Goal: Find specific page/section: Find specific page/section

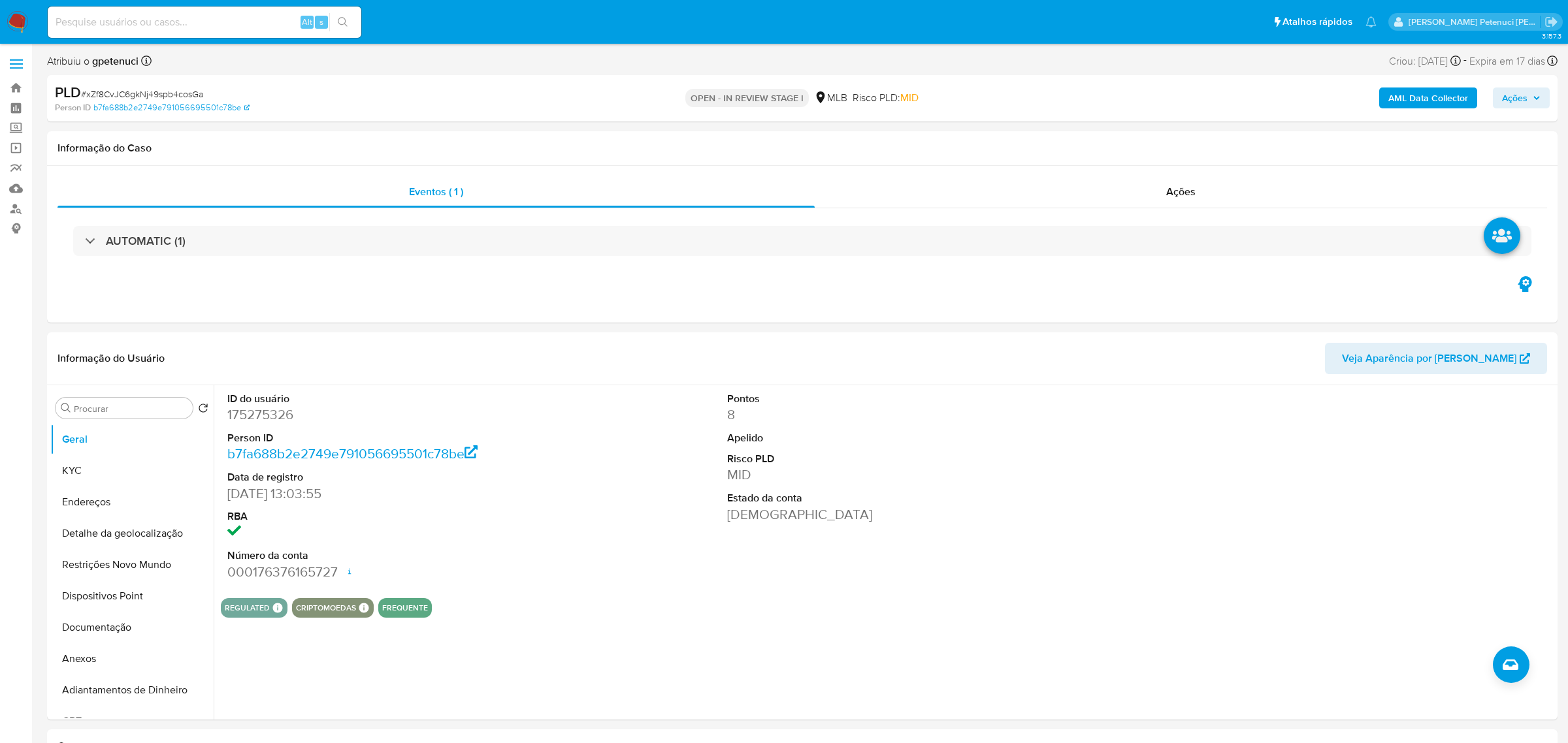
select select "10"
click at [153, 27] on input at bounding box center [204, 22] width 313 height 17
paste input "TP6DIWUbX63y4uFJcXAC8X2N"
type input "TP6DIWUbX63y4uFJcXAC8X2N"
click at [345, 19] on icon "search-icon" at bounding box center [342, 21] width 10 height 10
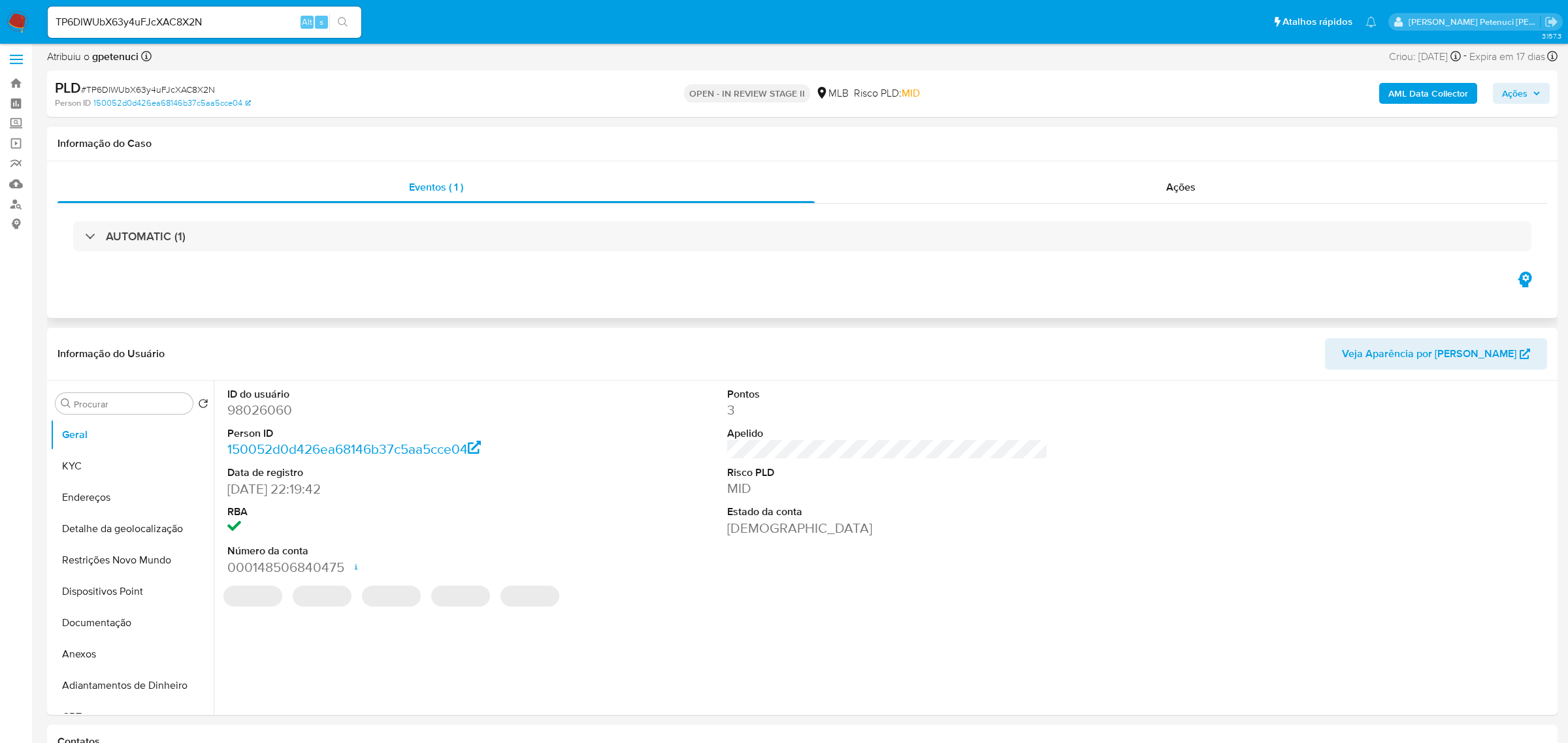
select select "10"
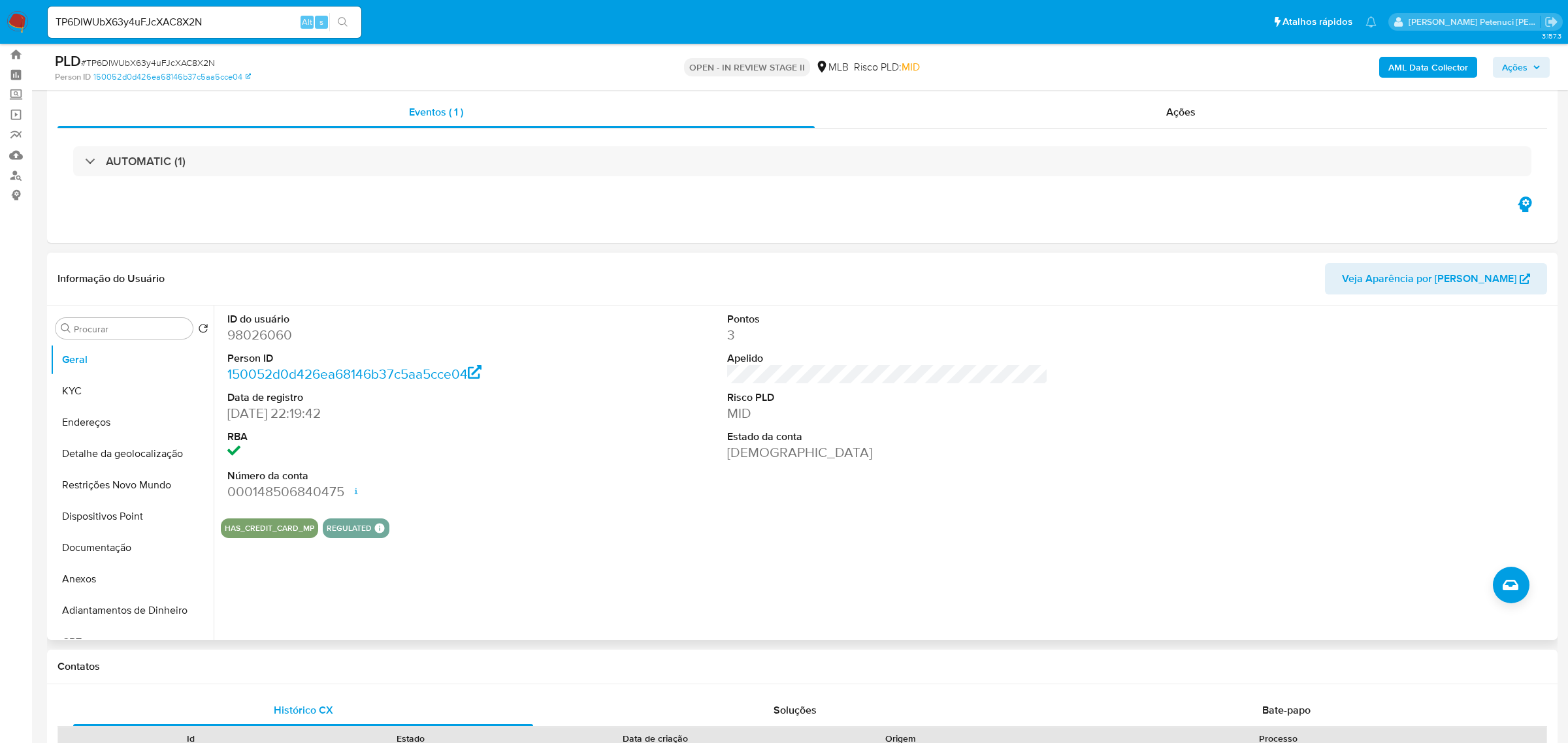
scroll to position [34, 0]
click at [111, 381] on button "KYC" at bounding box center [126, 390] width 153 height 32
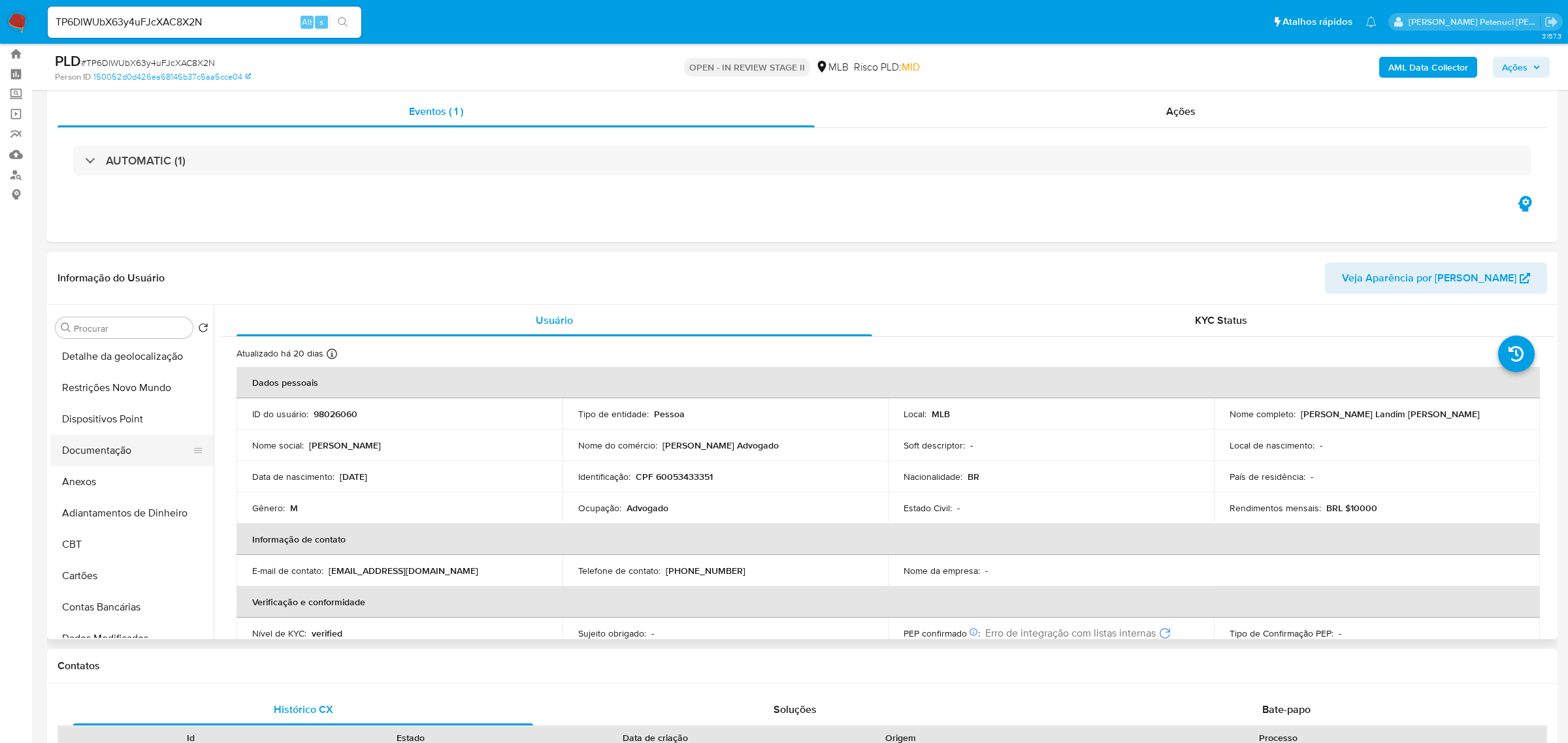
scroll to position [98, 0]
click at [98, 474] on button "Anexos" at bounding box center [126, 480] width 153 height 32
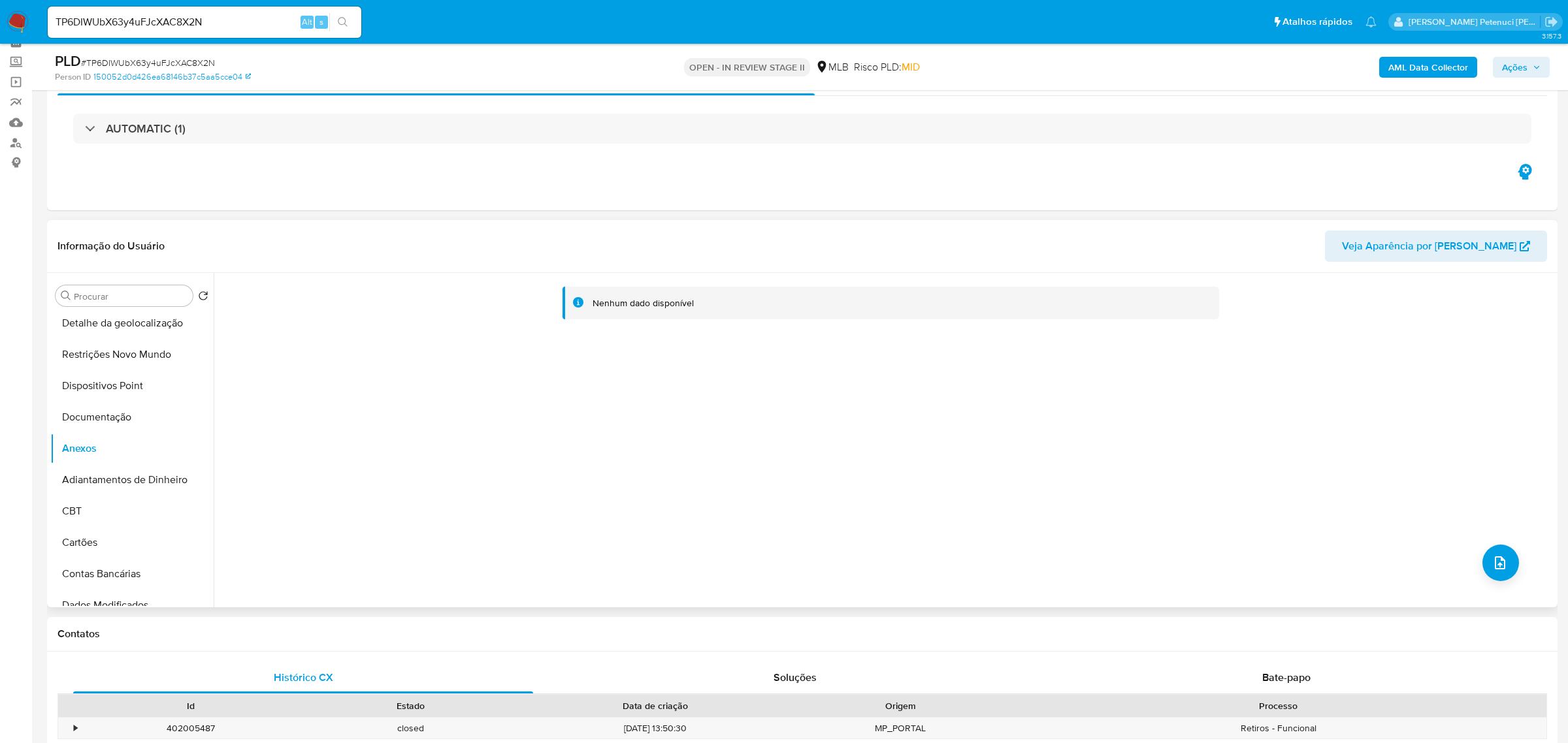
scroll to position [68, 0]
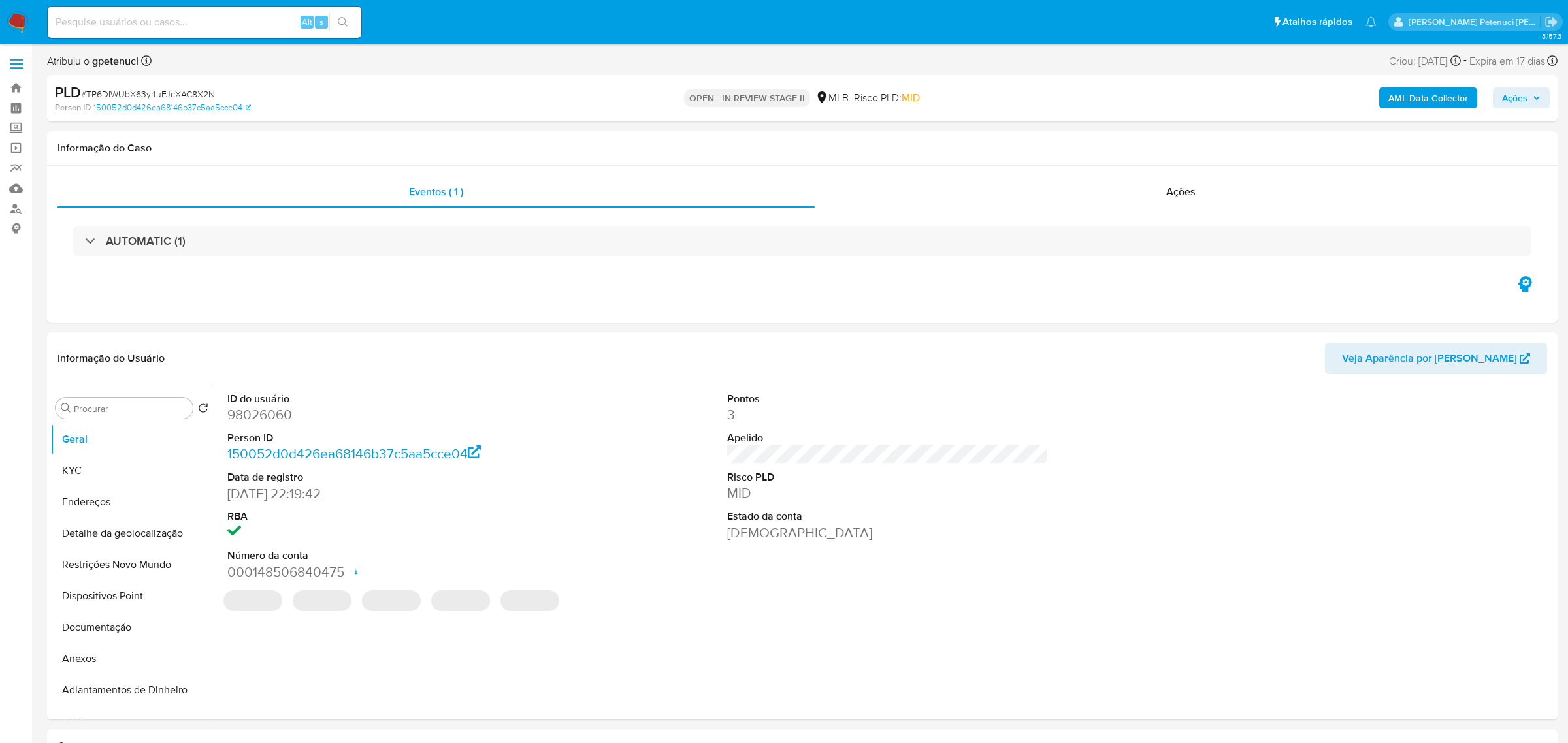
select select "10"
click at [100, 662] on button "Anexos" at bounding box center [126, 659] width 153 height 32
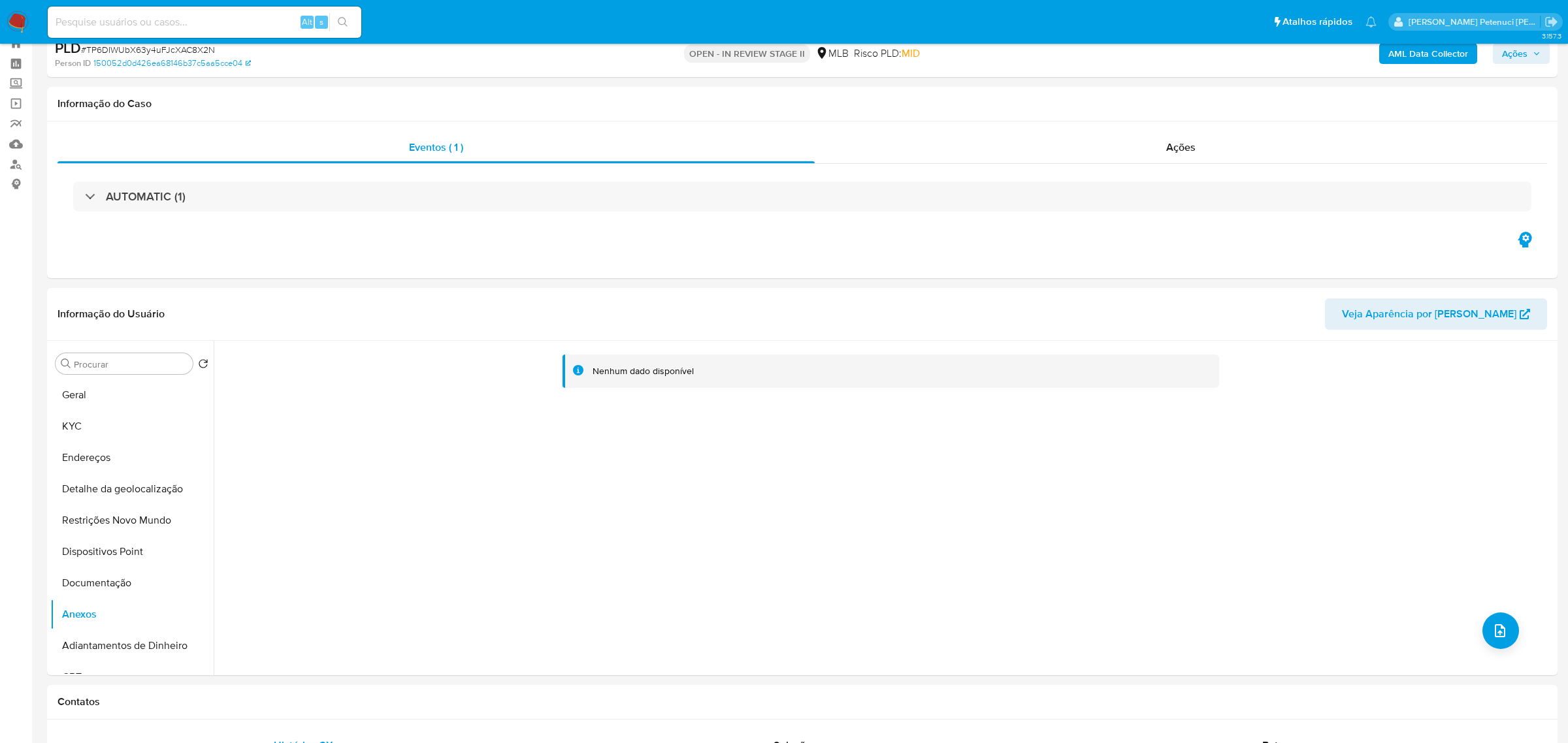
scroll to position [59, 0]
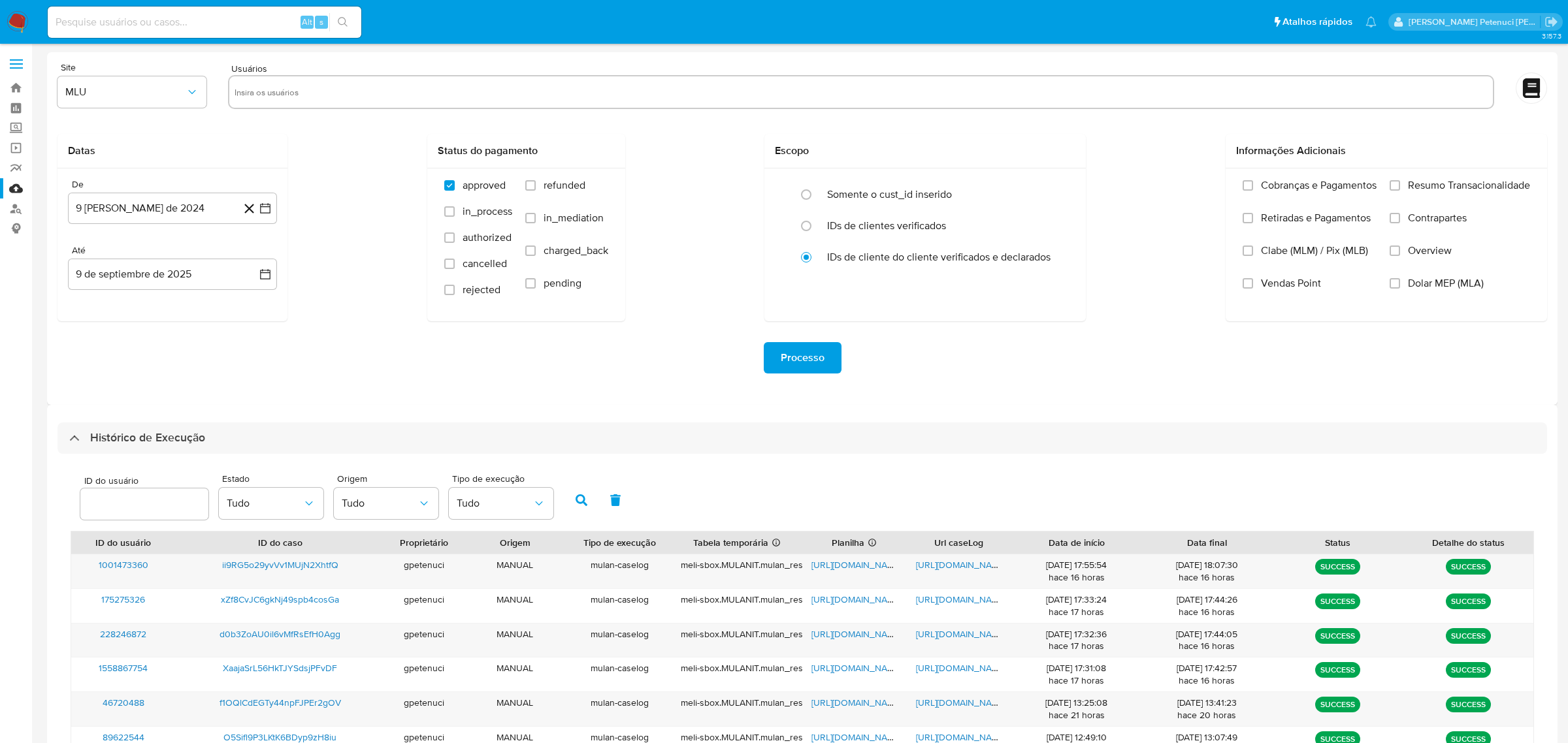
select select "10"
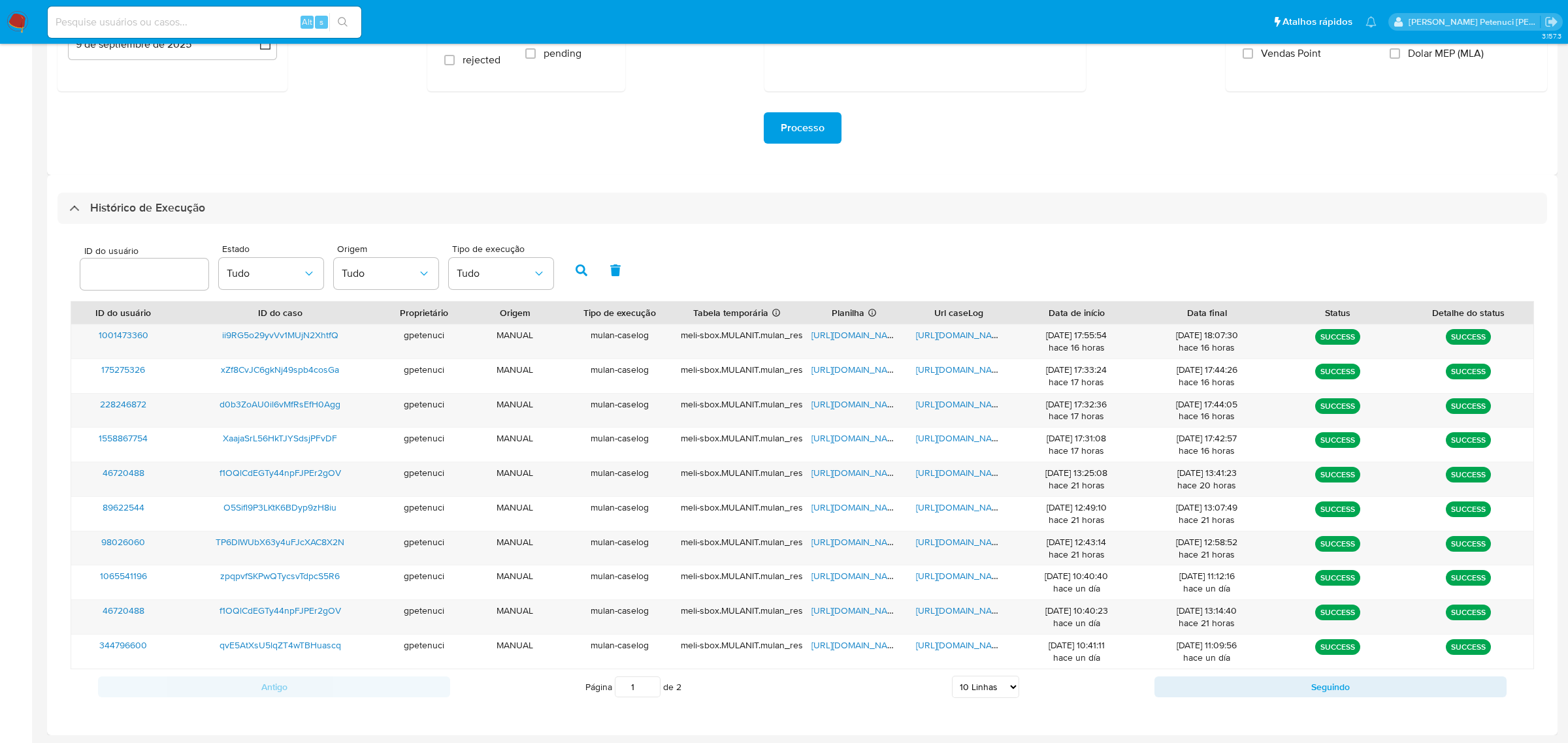
click at [147, 19] on input at bounding box center [204, 22] width 313 height 17
paste input "qvE5AtXsU5lqZT4wTBHuascq"
type input "qvE5AtXsU5lqZT4wTBHuascq"
click at [346, 27] on icon "search-icon" at bounding box center [343, 22] width 11 height 11
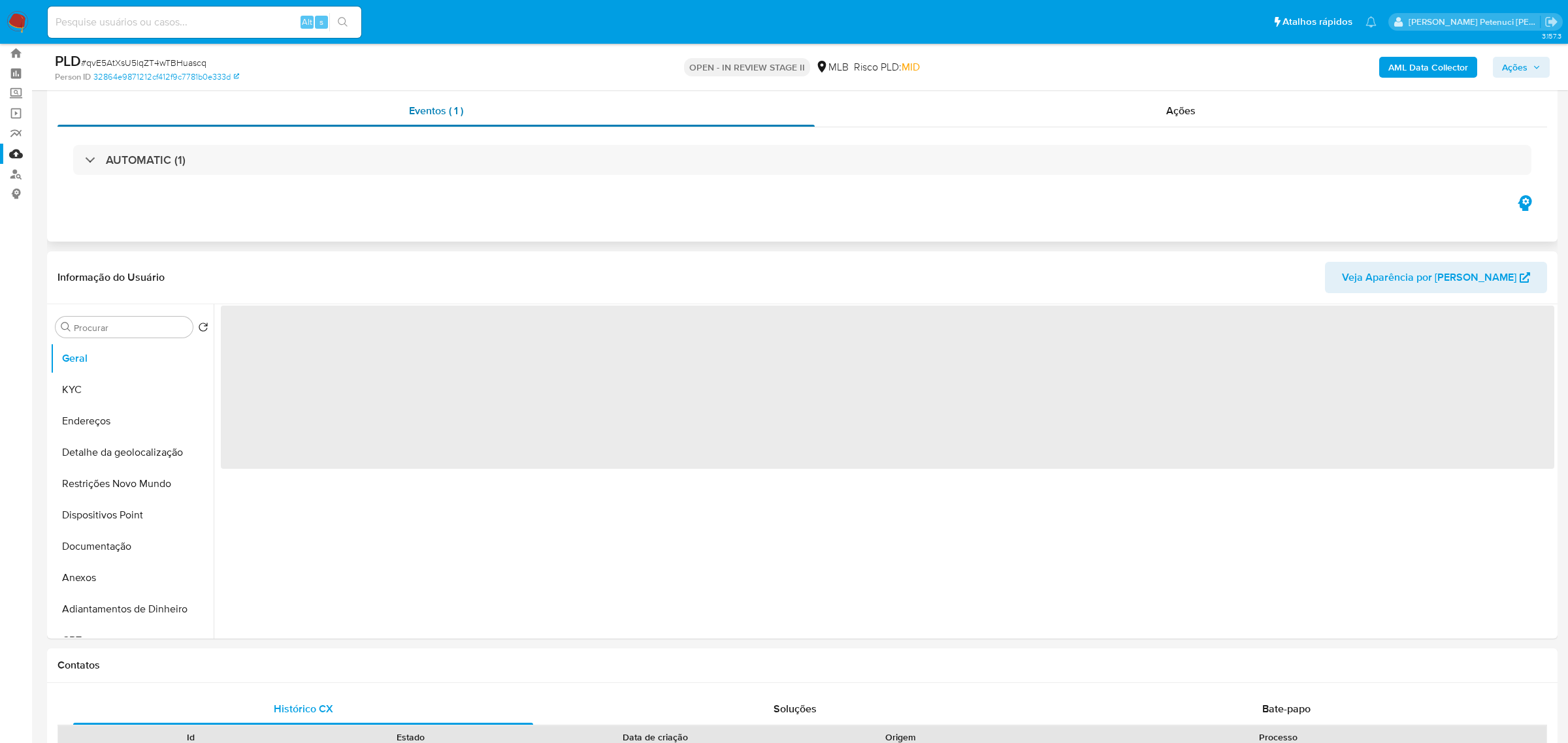
scroll to position [51, 0]
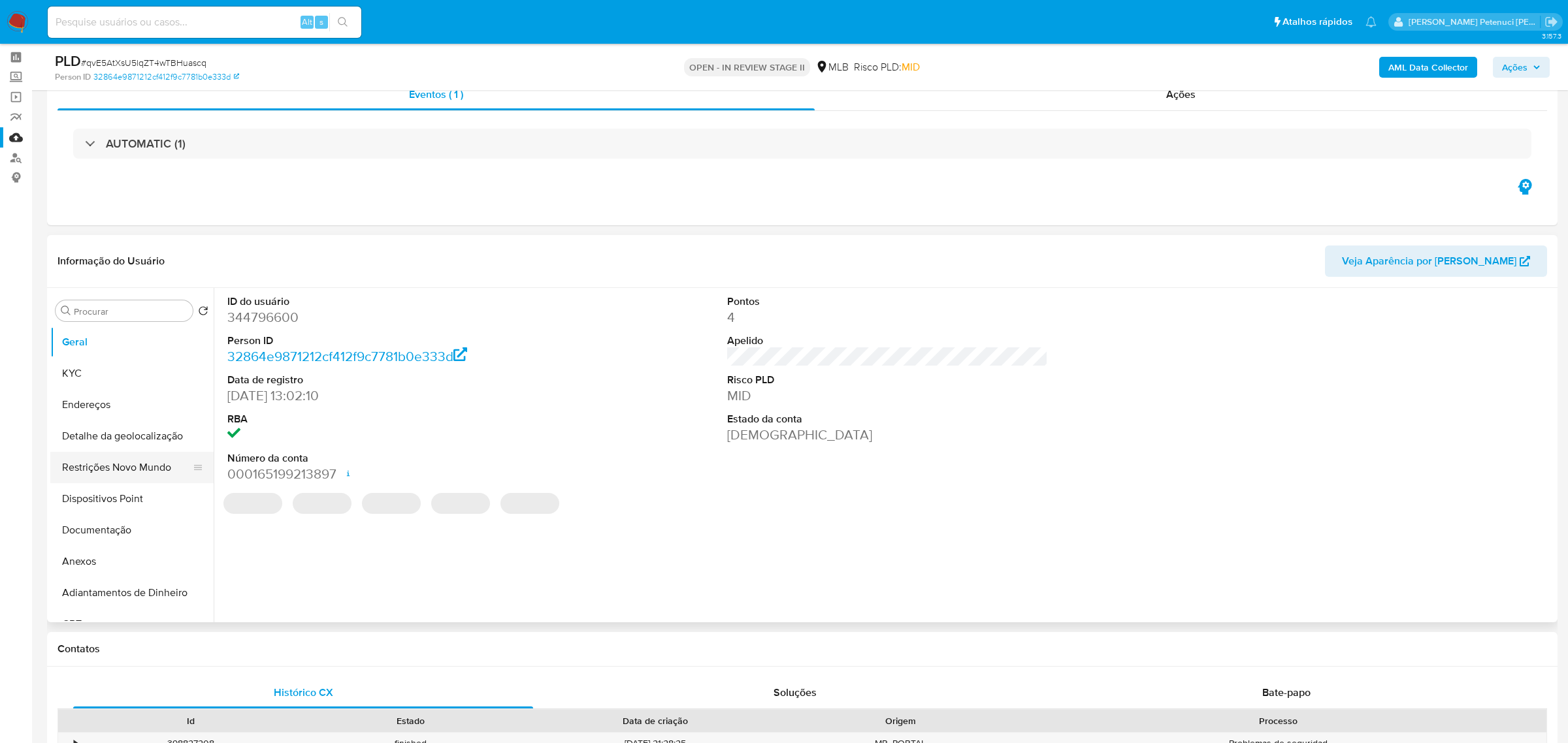
select select "10"
click at [102, 556] on button "Anexos" at bounding box center [126, 562] width 153 height 32
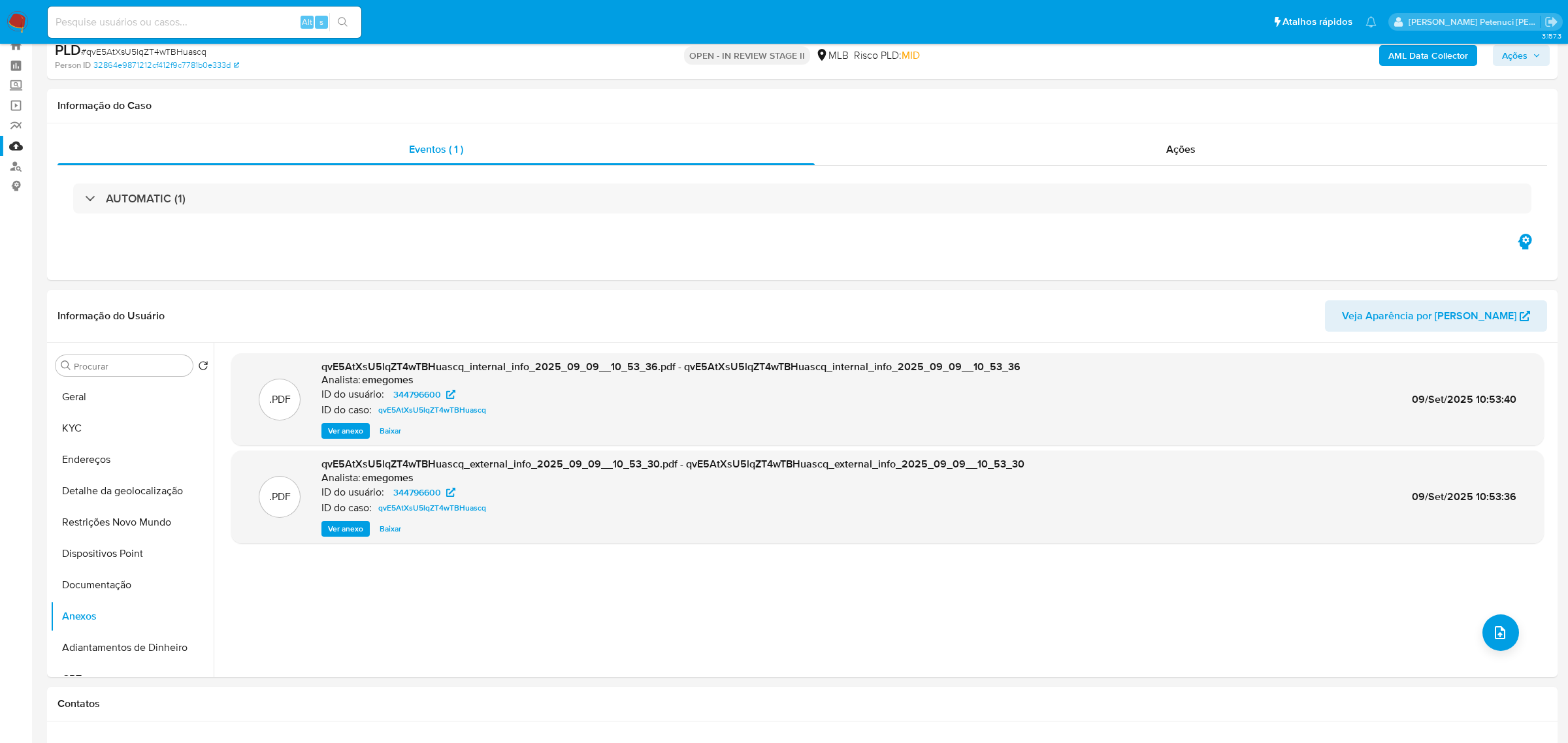
scroll to position [0, 0]
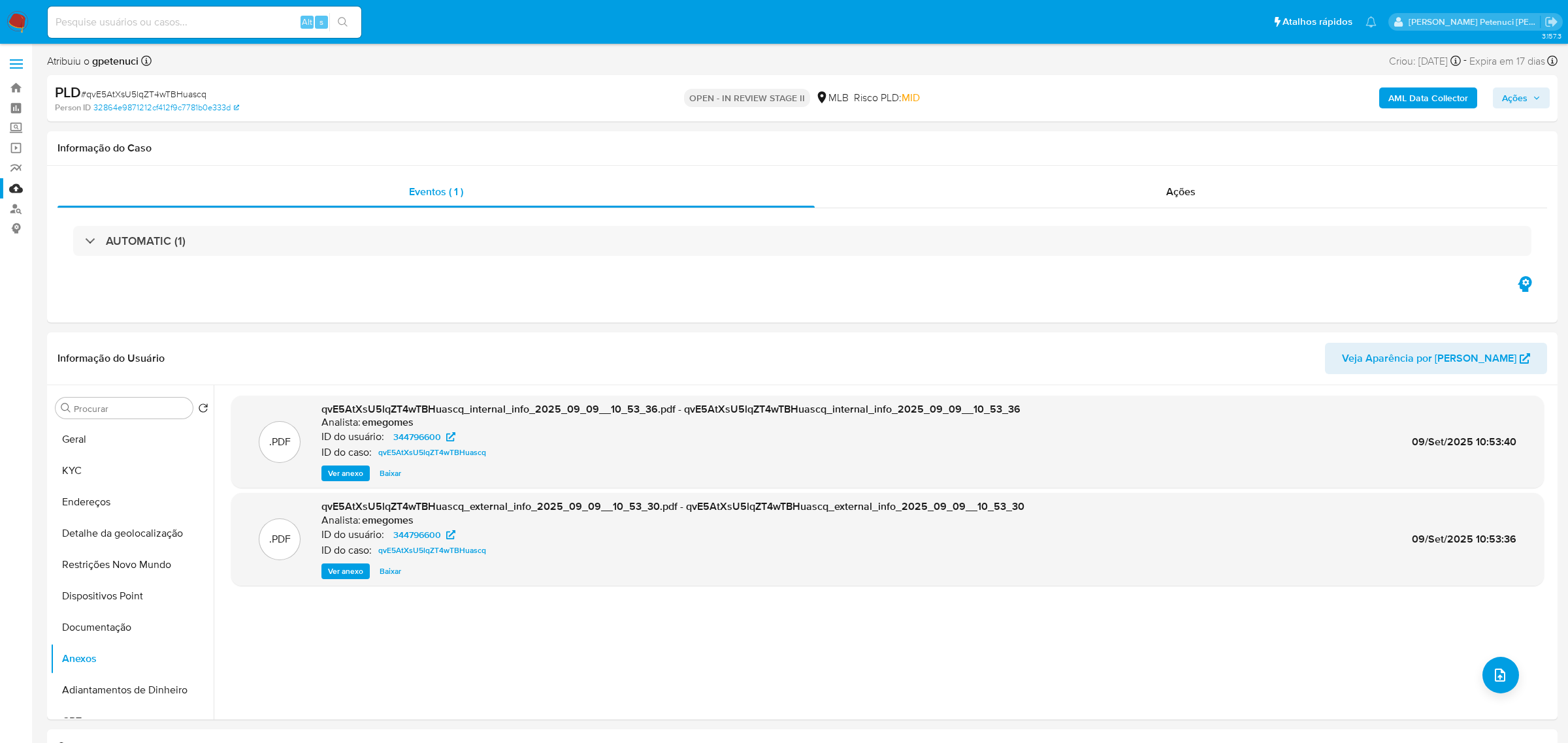
click at [128, 21] on input at bounding box center [204, 22] width 313 height 17
paste input "O5Sifl9P3LKtK6BDyp9zH8iu"
type input "O5Sifl9P3LKtK6BDyp9zH8iu"
click at [343, 27] on button "search-icon" at bounding box center [342, 22] width 27 height 18
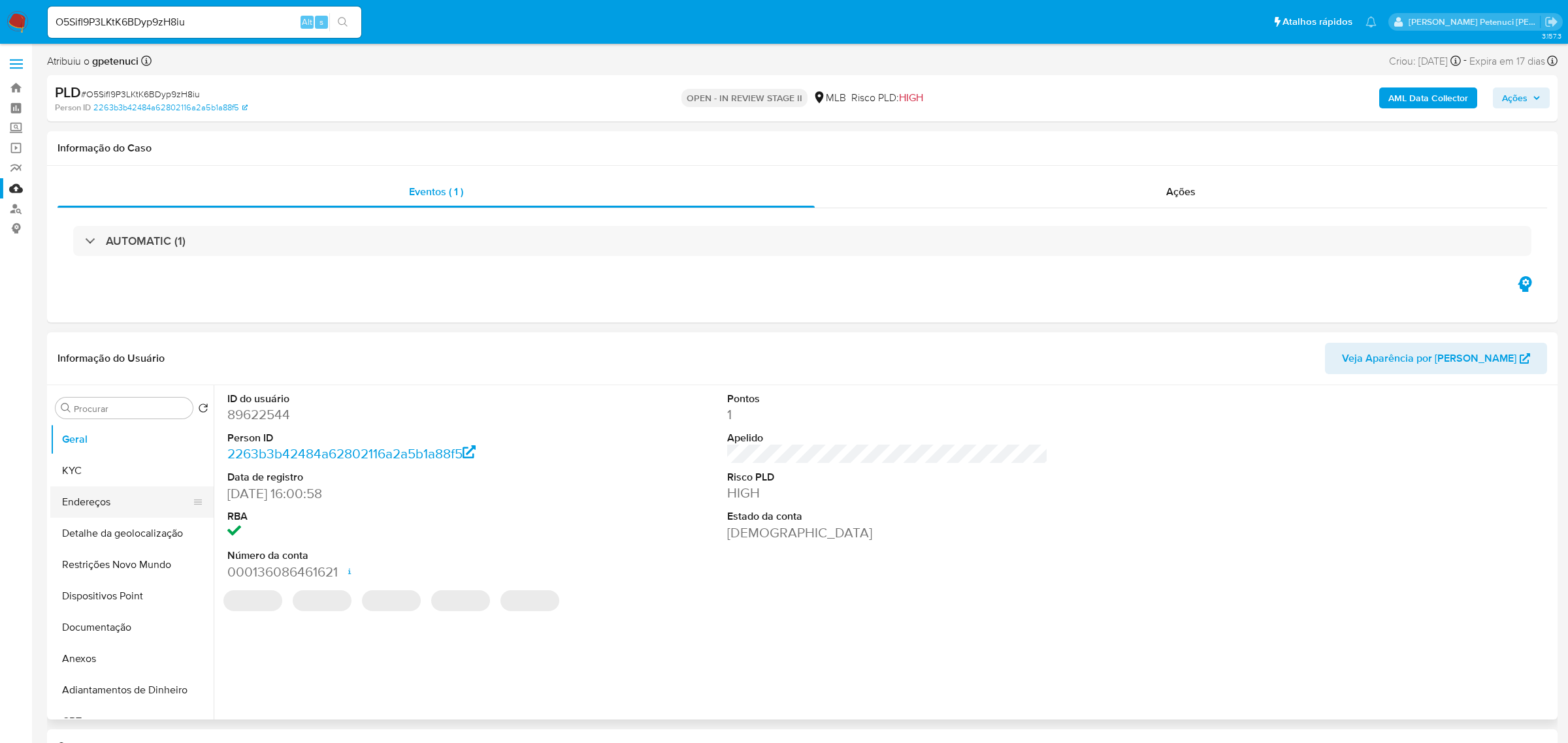
select select "10"
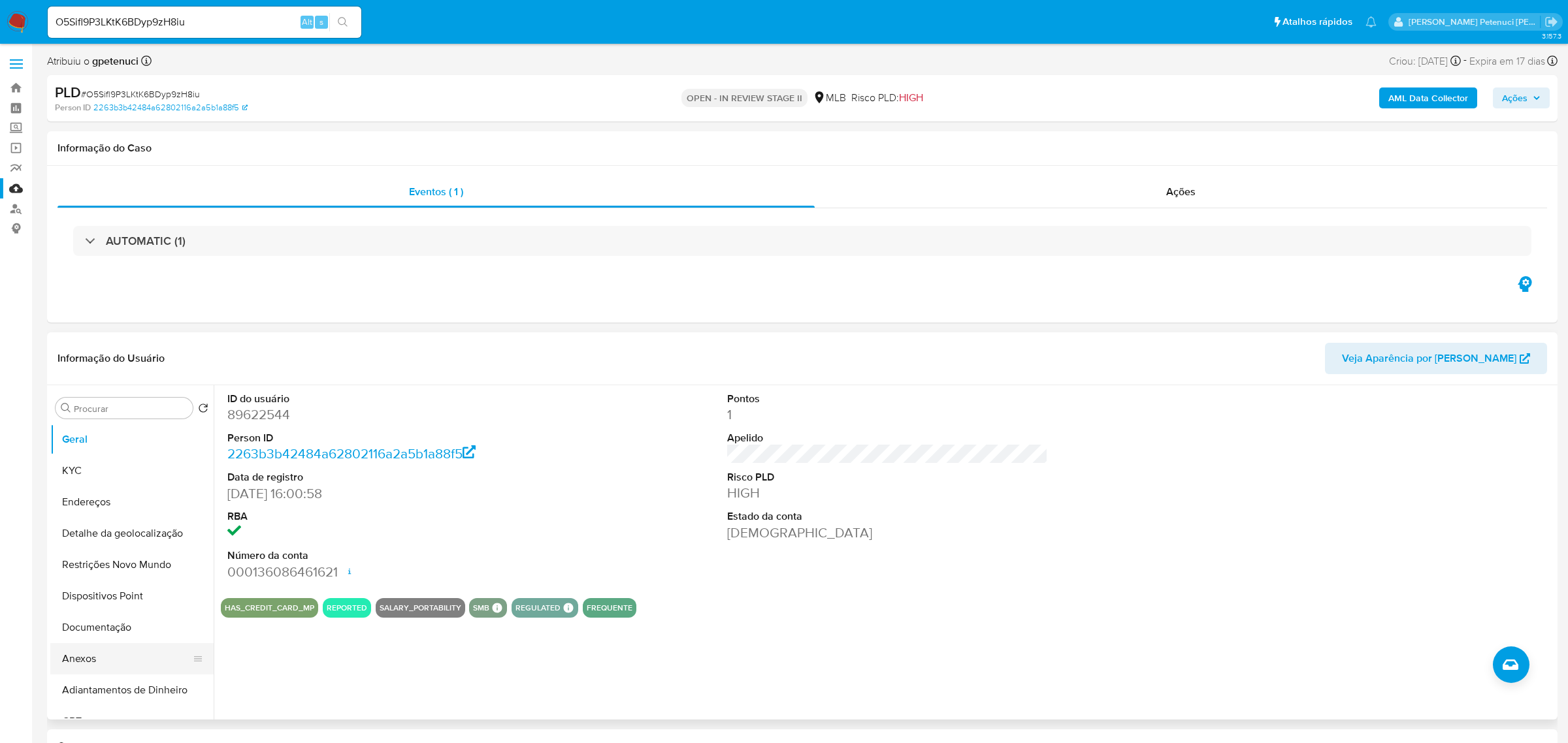
click at [93, 660] on button "Anexos" at bounding box center [126, 659] width 153 height 32
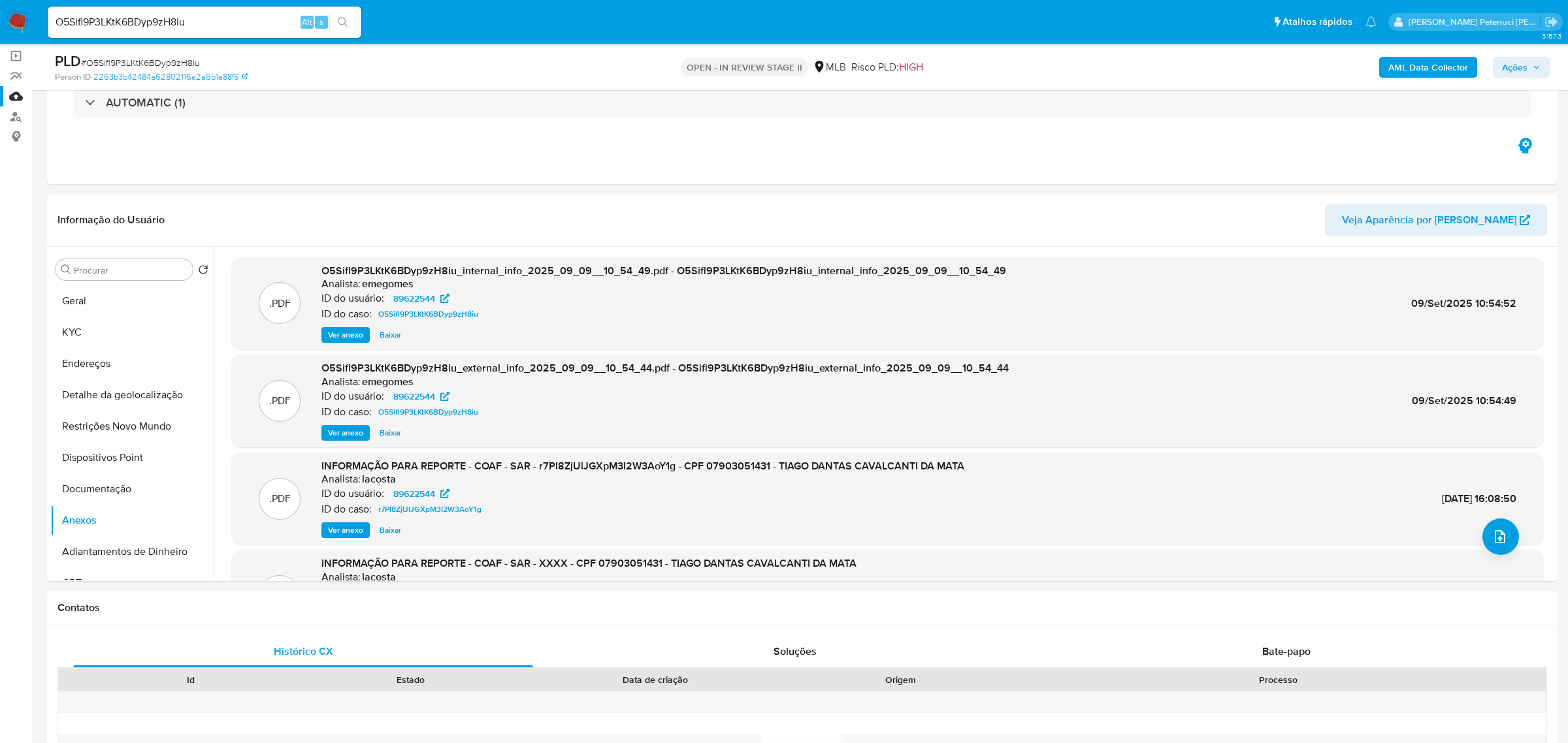
click at [152, 24] on input "O5Sifl9P3LKtK6BDyp9zH8iu" at bounding box center [204, 22] width 313 height 17
click at [153, 24] on input "O5Sifl9P3LKtK6BDyp9zH8iu" at bounding box center [204, 22] width 313 height 17
paste input "f1OQlCdEGTy44npFJPEr2gOV"
type input "f1OQlCdEGTy44npFJPEr2gOV"
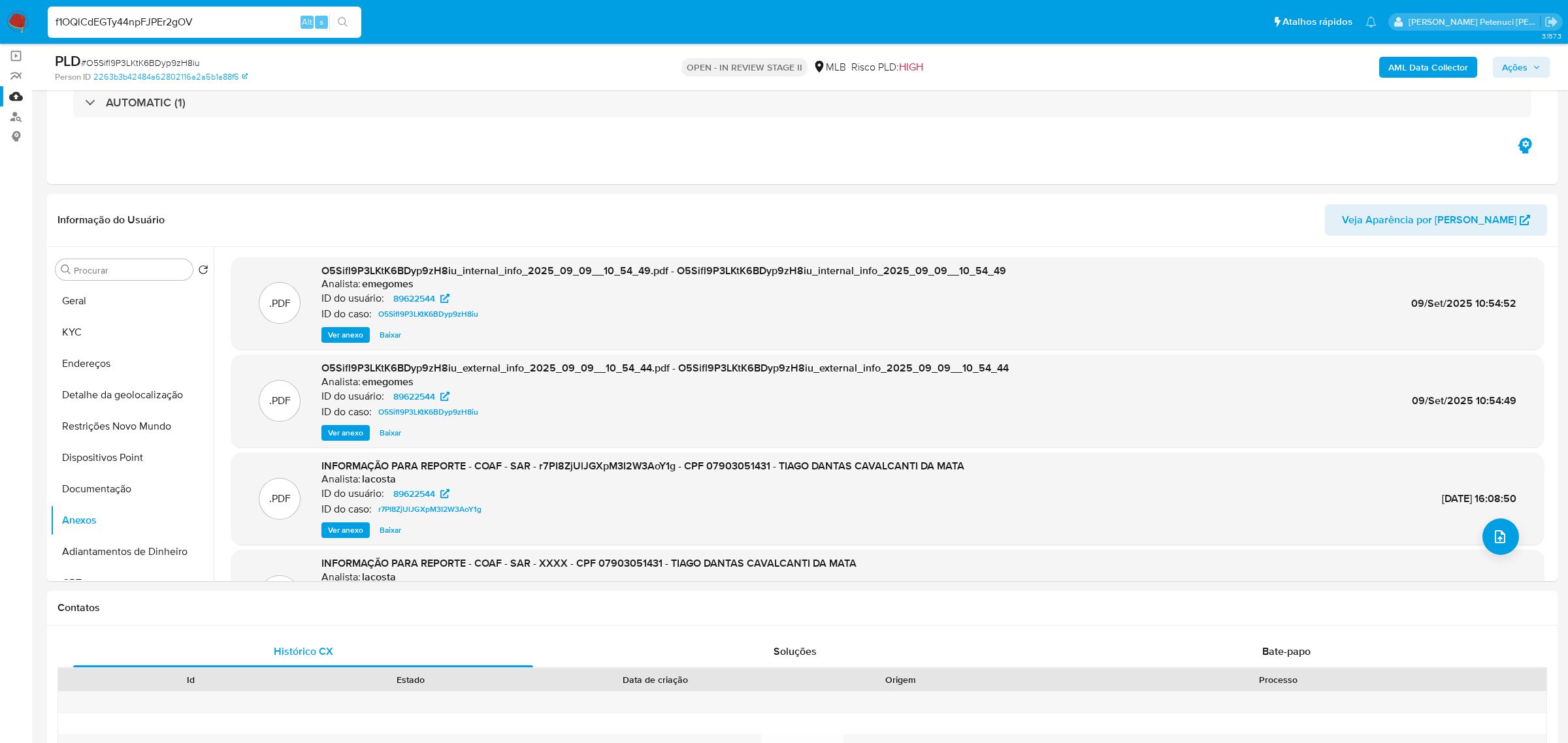
click at [351, 27] on button "search-icon" at bounding box center [342, 22] width 27 height 18
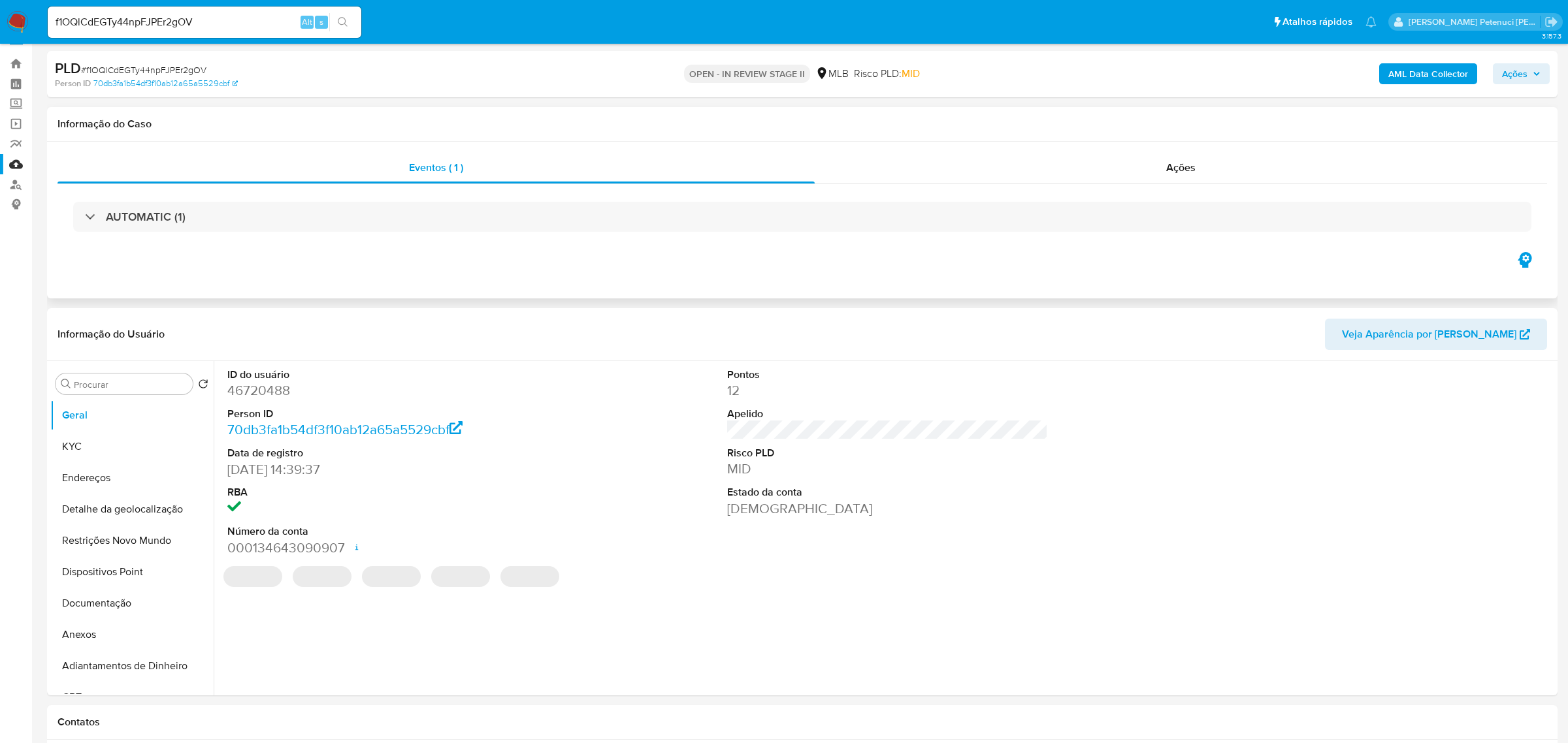
select select "10"
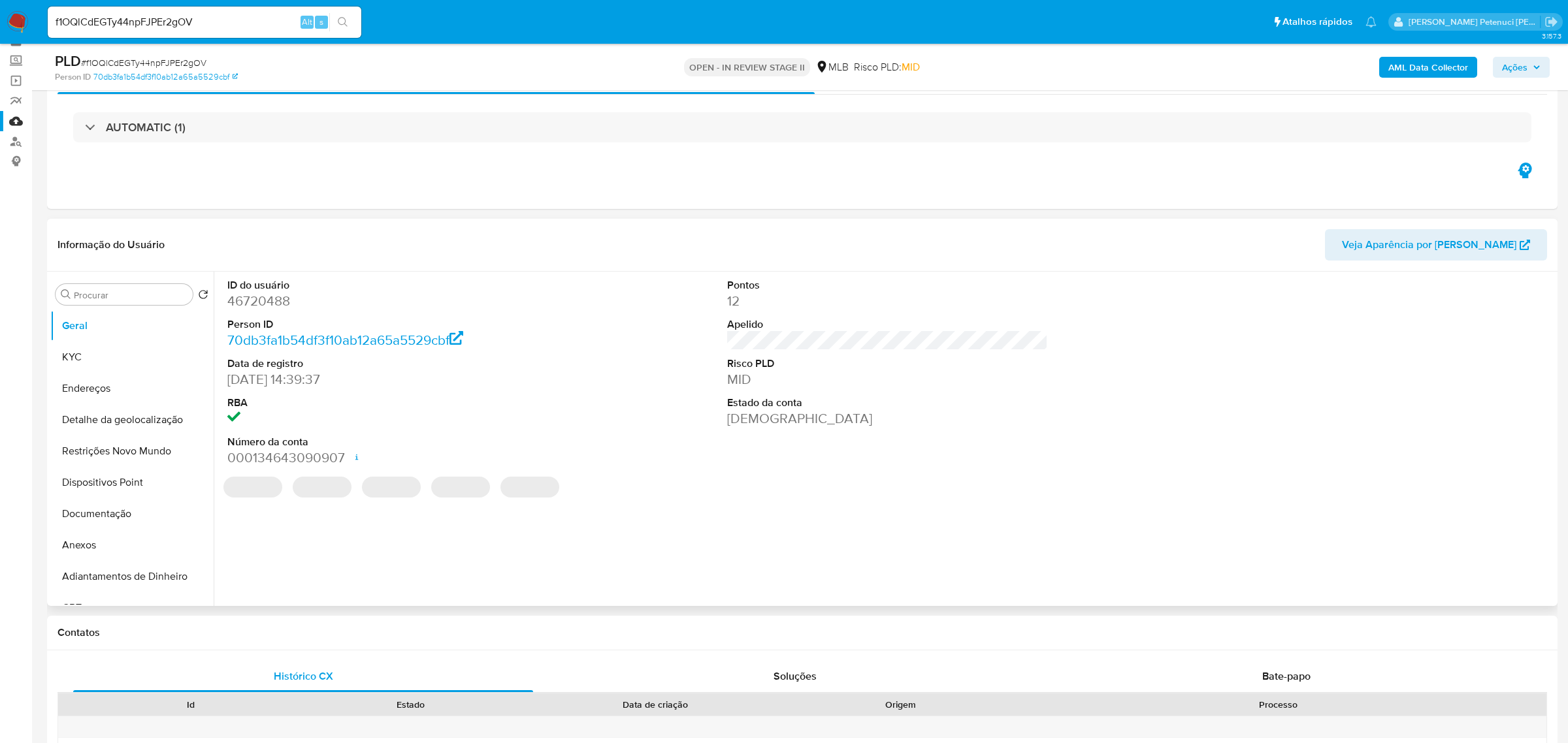
scroll to position [76, 0]
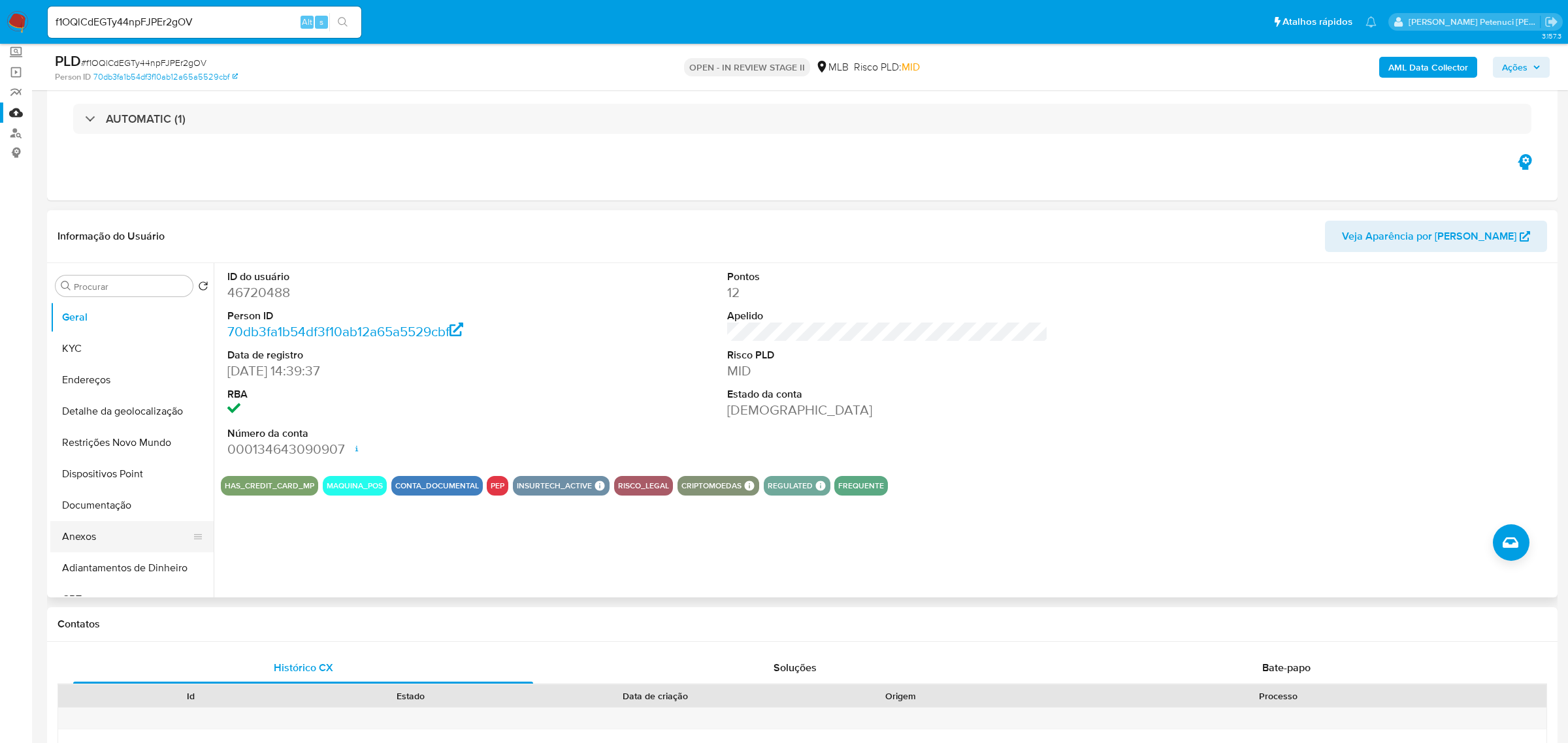
click at [115, 538] on button "Anexos" at bounding box center [126, 536] width 153 height 32
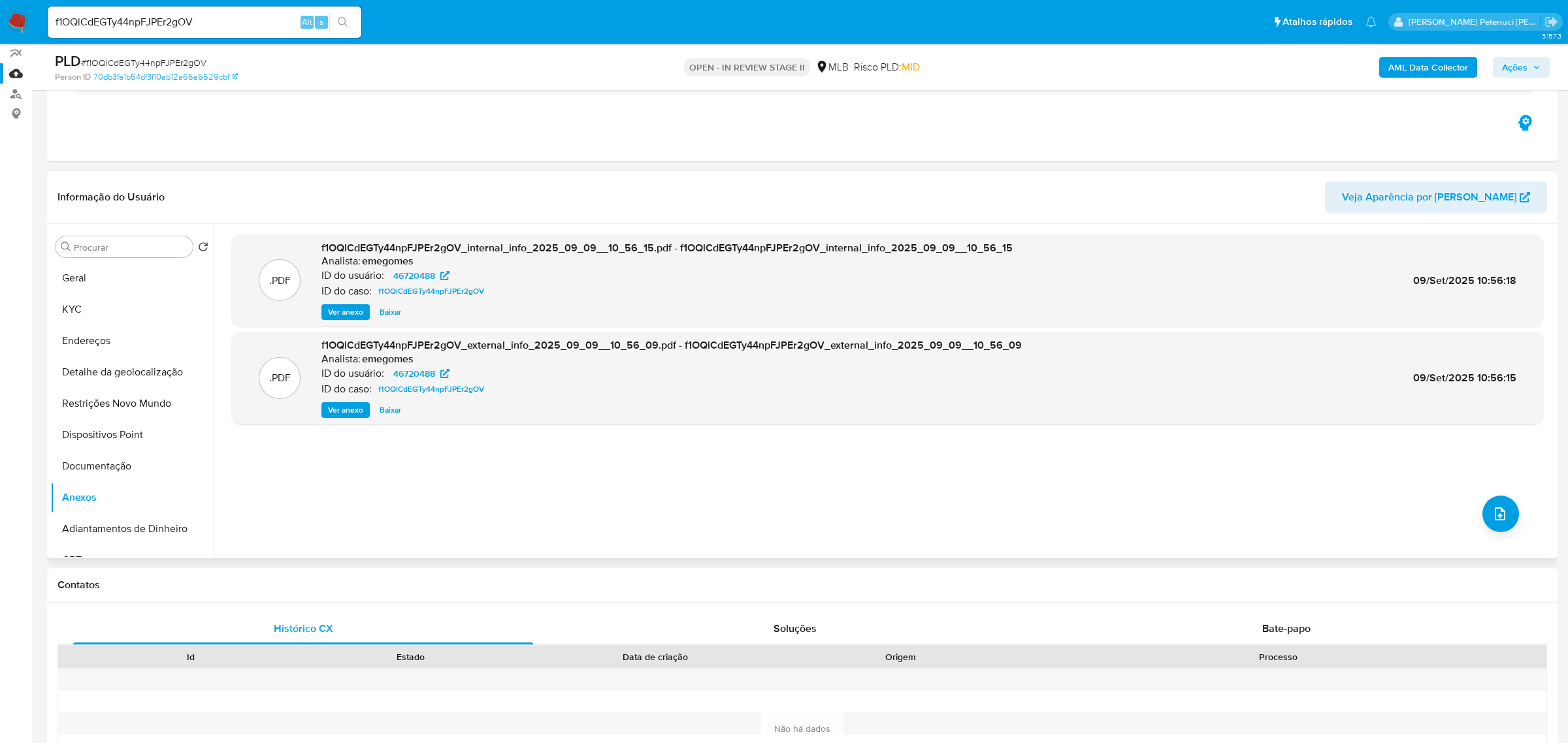
scroll to position [116, 0]
click at [220, 19] on input "f1OQlCdEGTy44npFJPEr2gOV" at bounding box center [204, 22] width 313 height 17
paste input "XaajaSrL56HkTJYSdsjPFvDF"
type input "XaajaSrL56HkTJYSdsjPFvDF"
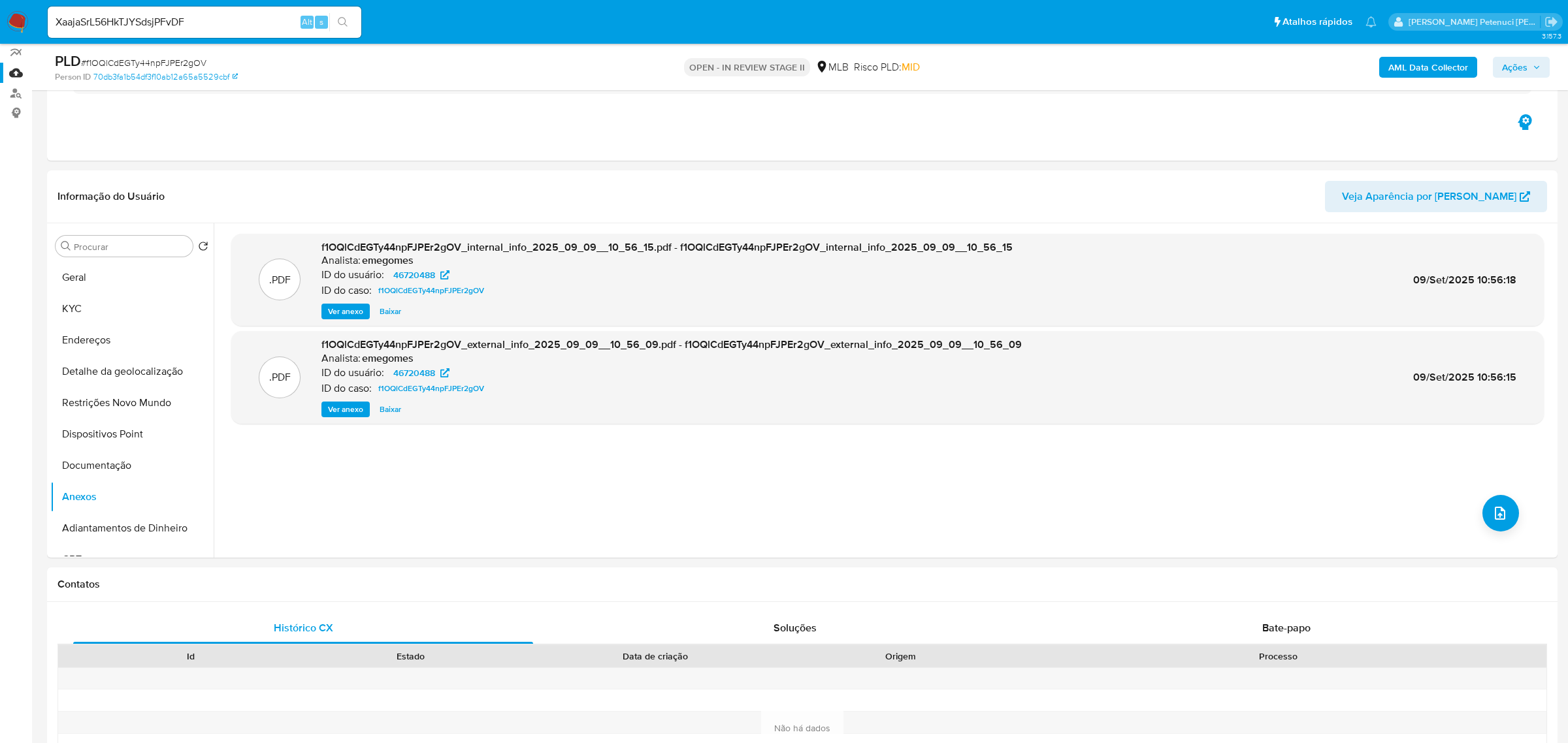
click at [344, 29] on button "search-icon" at bounding box center [342, 22] width 27 height 18
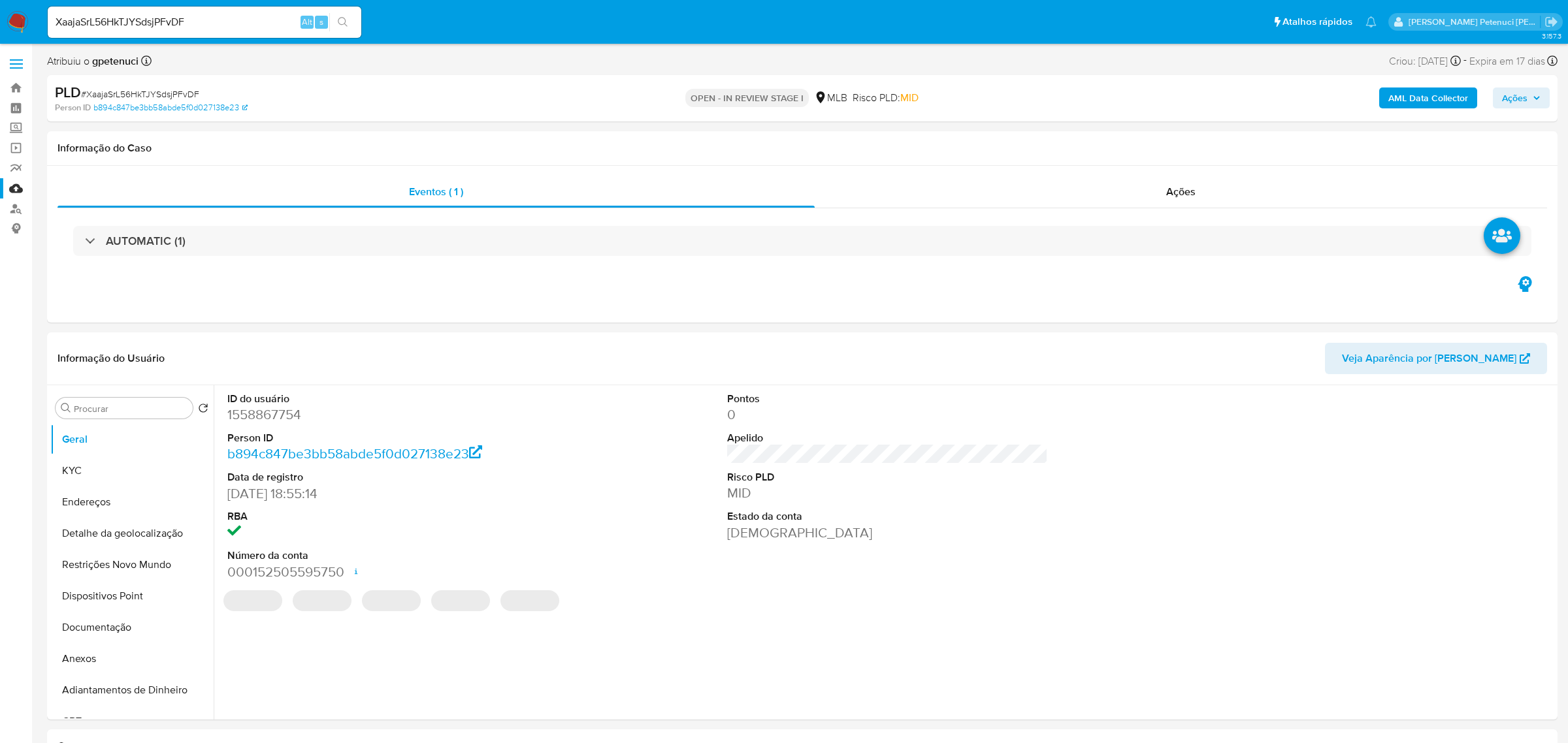
select select "10"
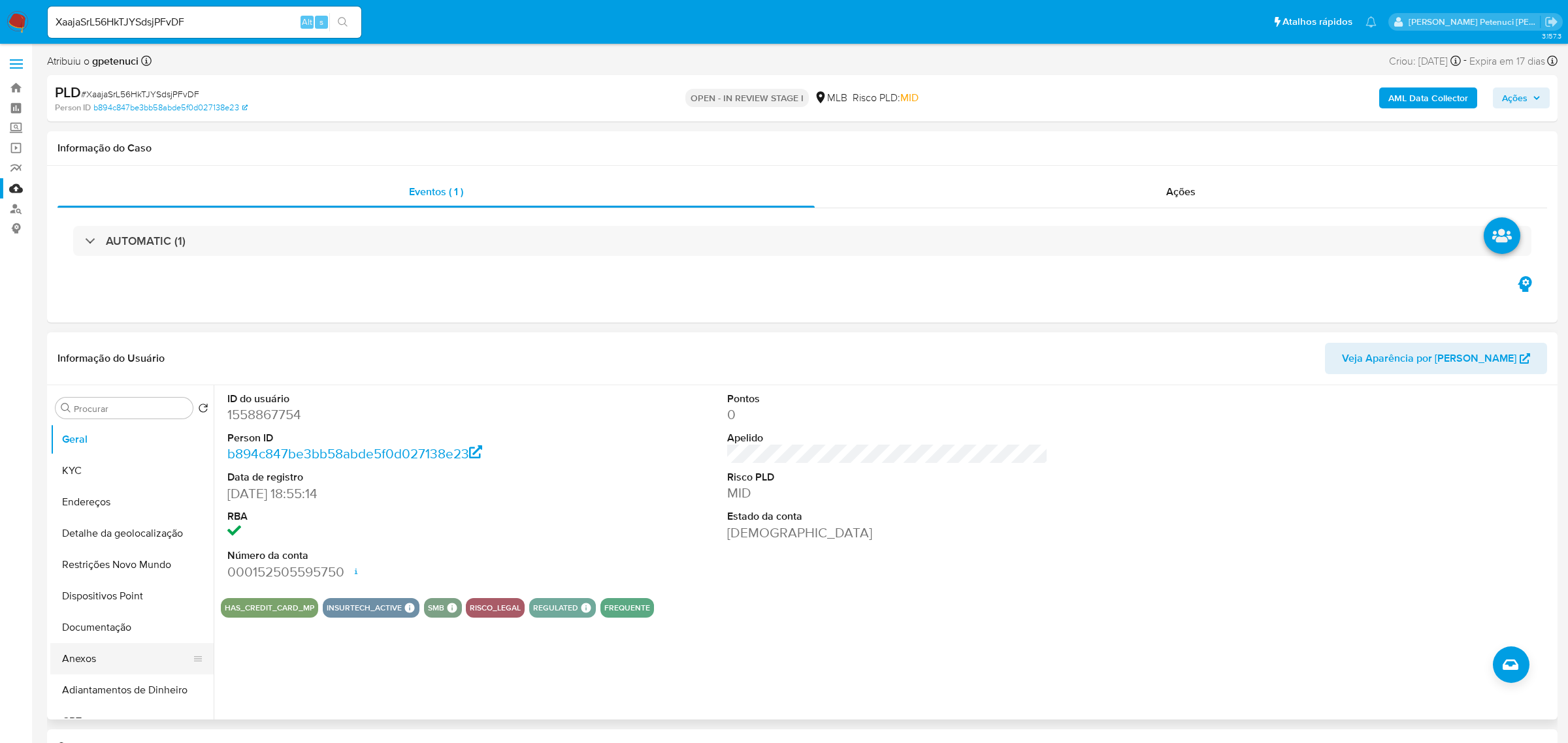
click at [68, 661] on button "Anexos" at bounding box center [126, 659] width 153 height 32
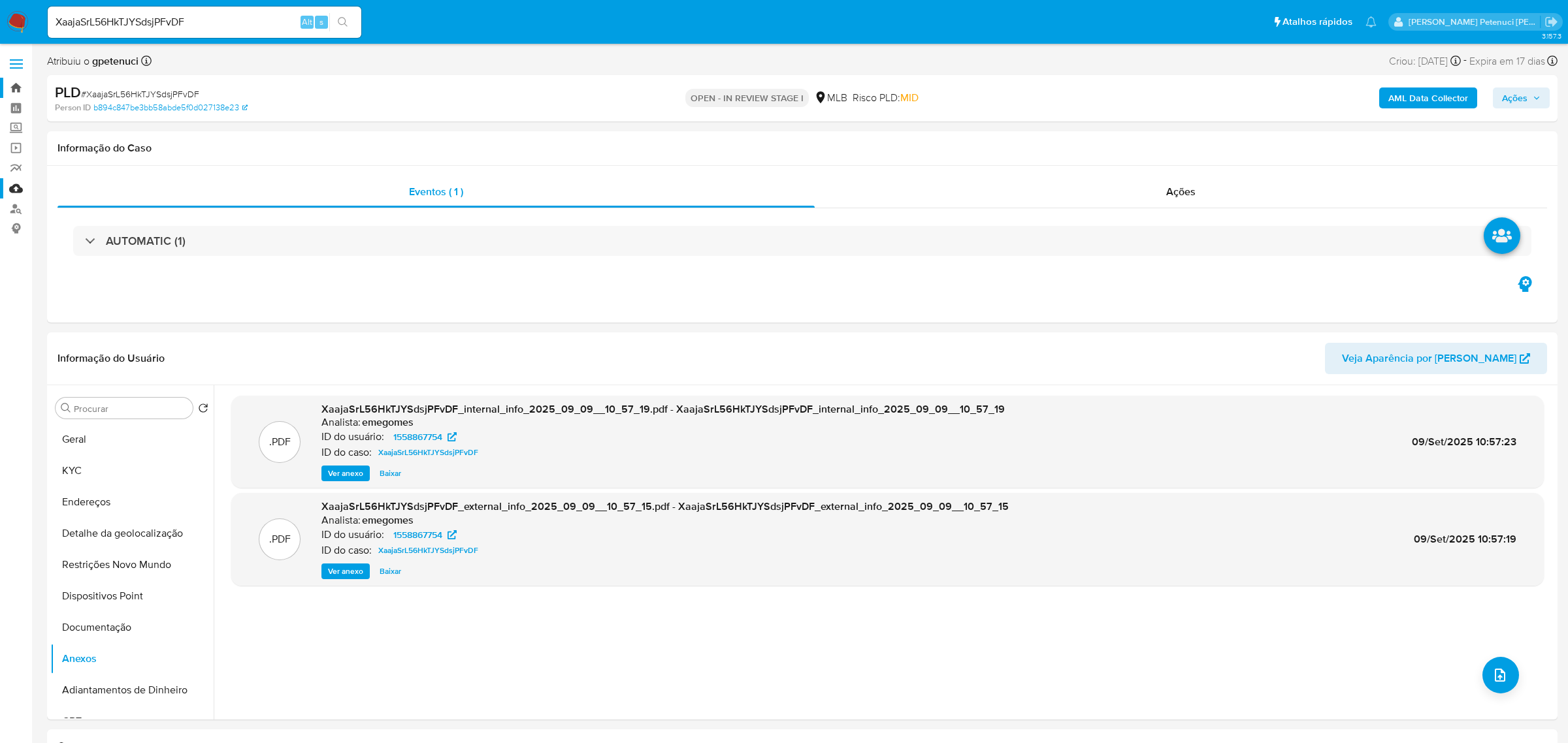
click at [20, 84] on link "Bandeja" at bounding box center [78, 88] width 156 height 20
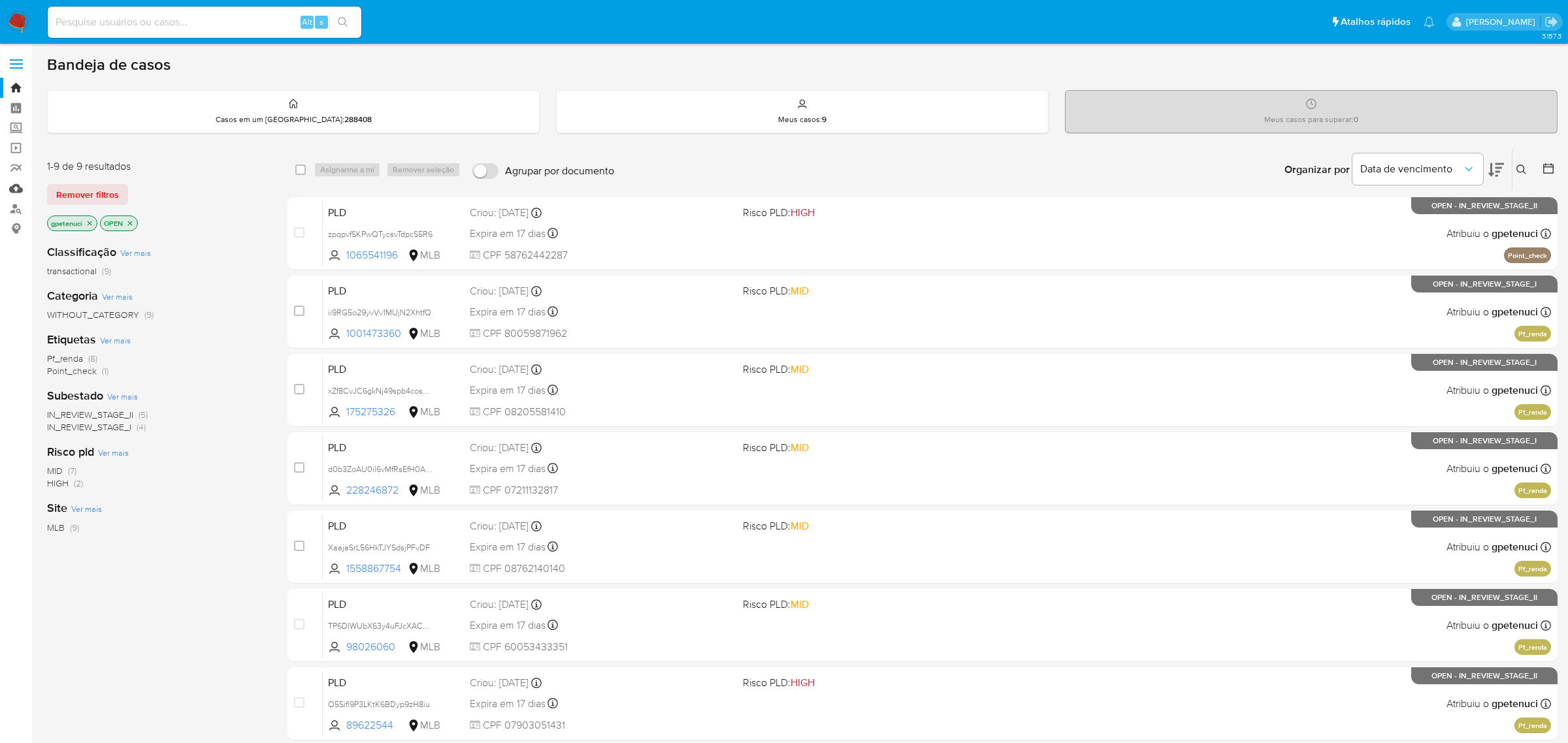
click at [17, 186] on link "Mulan" at bounding box center [78, 188] width 156 height 20
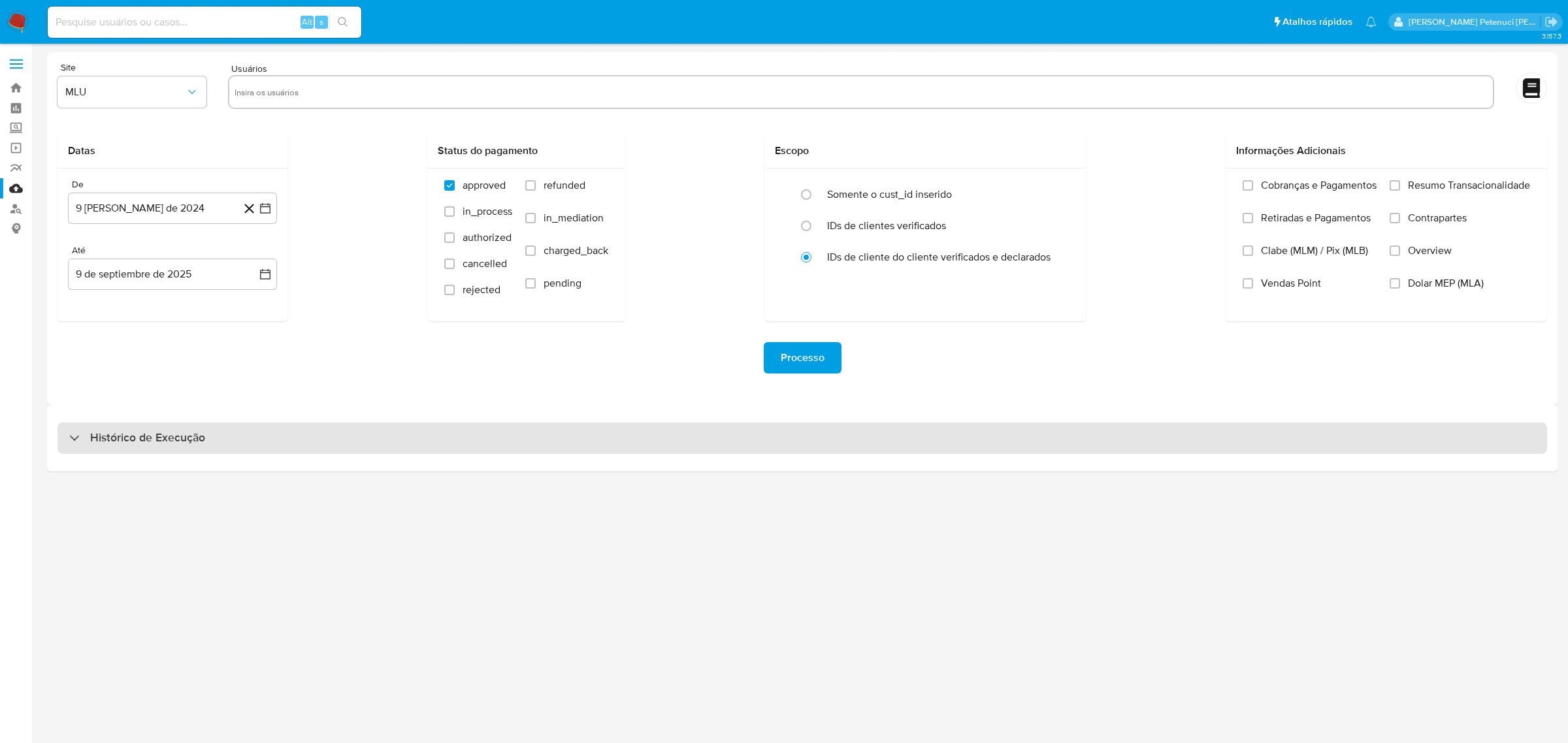
click at [118, 438] on h3 "Histórico de Execução" at bounding box center [147, 438] width 115 height 16
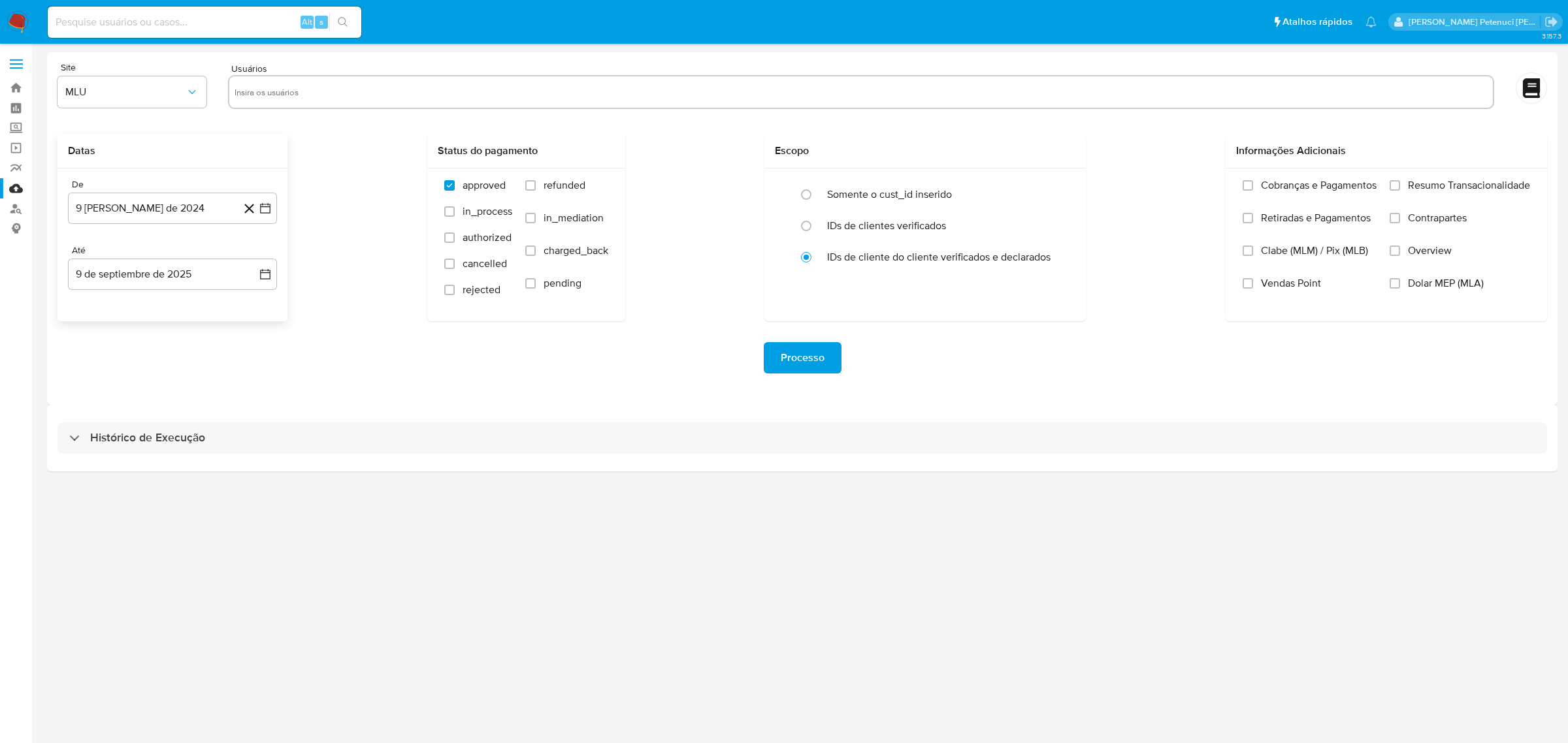
select select "10"
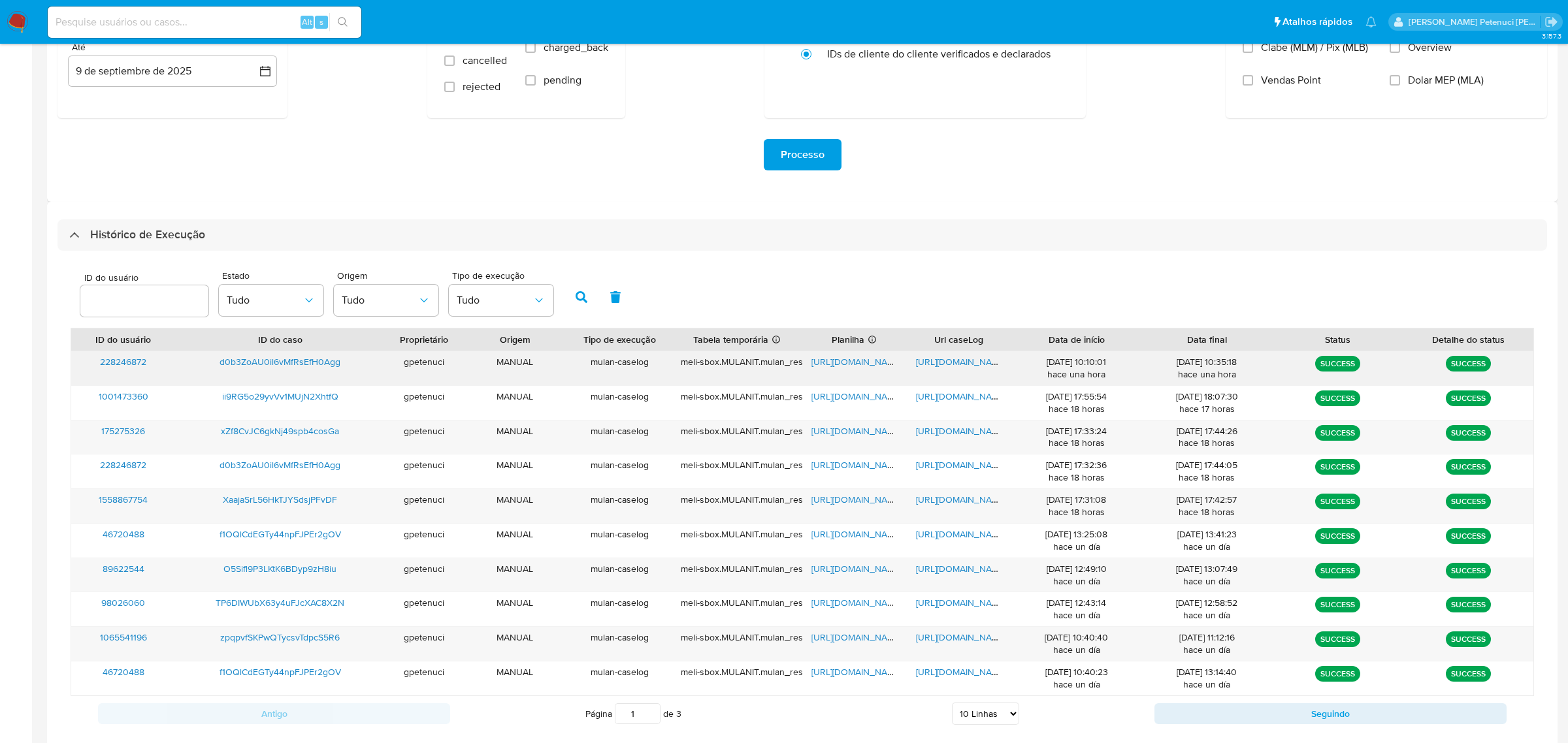
scroll to position [230, 0]
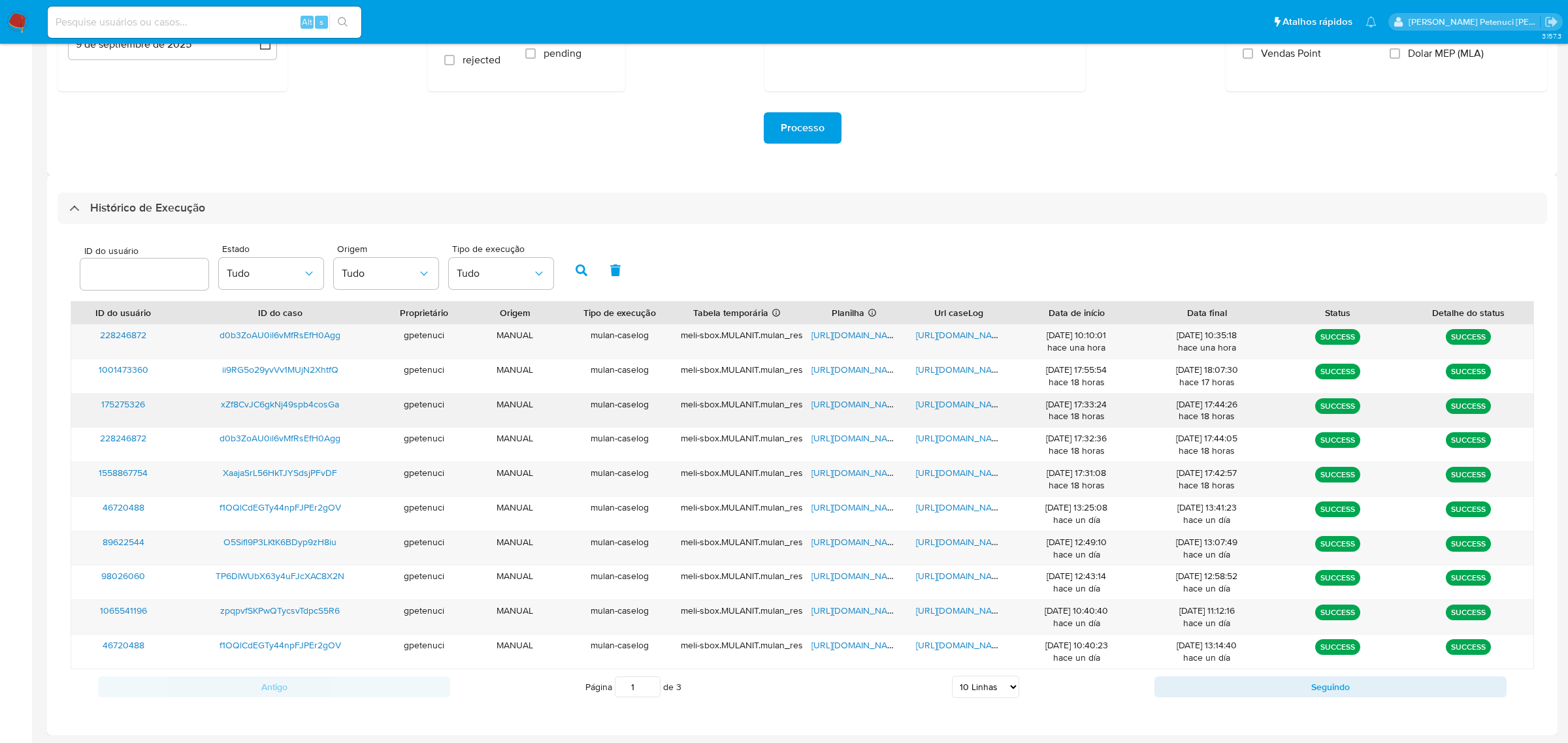
click at [871, 403] on span "[URL][DOMAIN_NAME]" at bounding box center [856, 403] width 90 height 13
click at [941, 400] on span "https://docs.google.com/document/d/1kHGUCSZtwJiGTMF7qGJFtZnYxLuwxeDzt831ArlH1vM…" at bounding box center [960, 403] width 90 height 13
click at [231, 408] on span "xZf8CvJC6gkNj49spb4cosGa" at bounding box center [279, 403] width 118 height 13
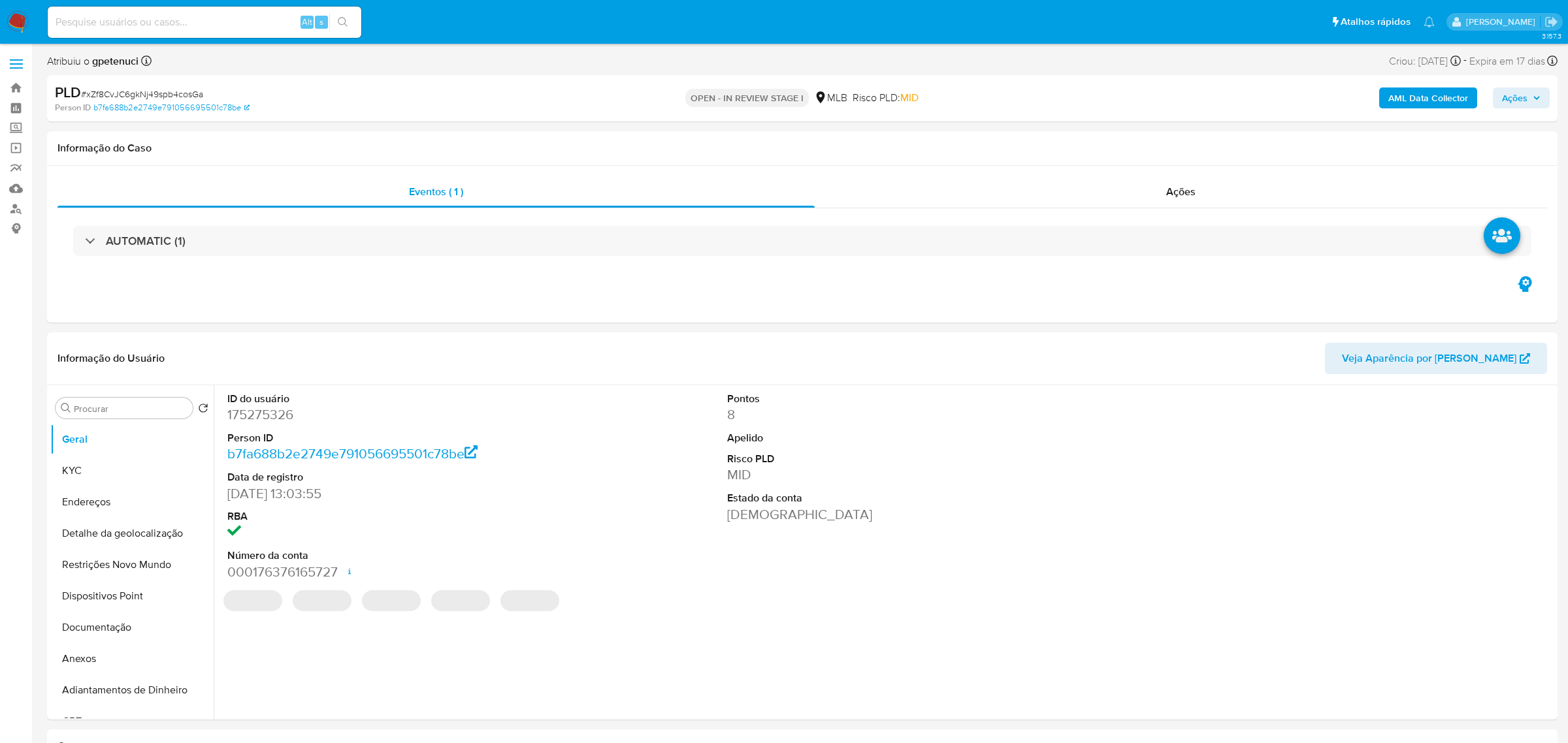
select select "10"
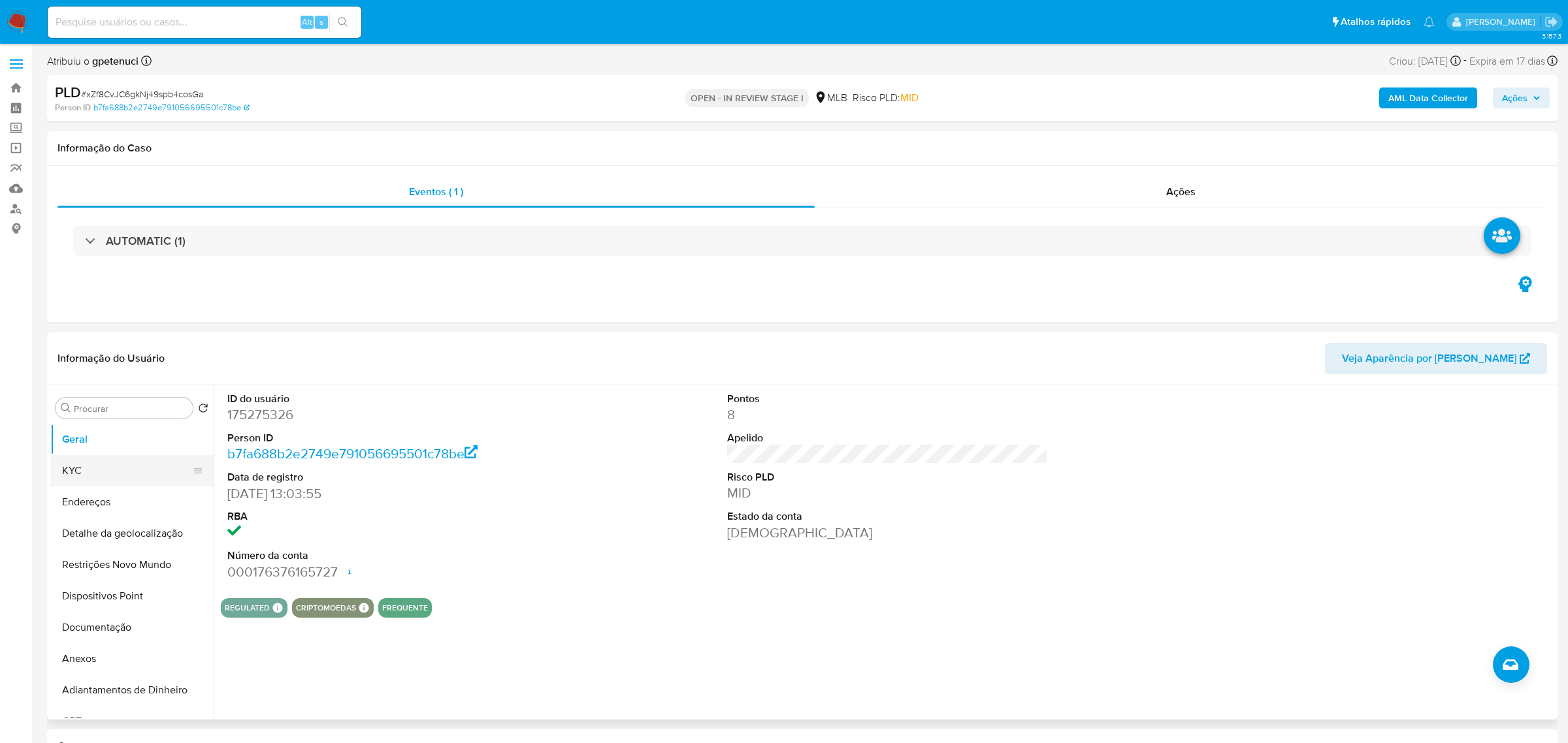
click at [108, 477] on button "KYC" at bounding box center [126, 471] width 153 height 32
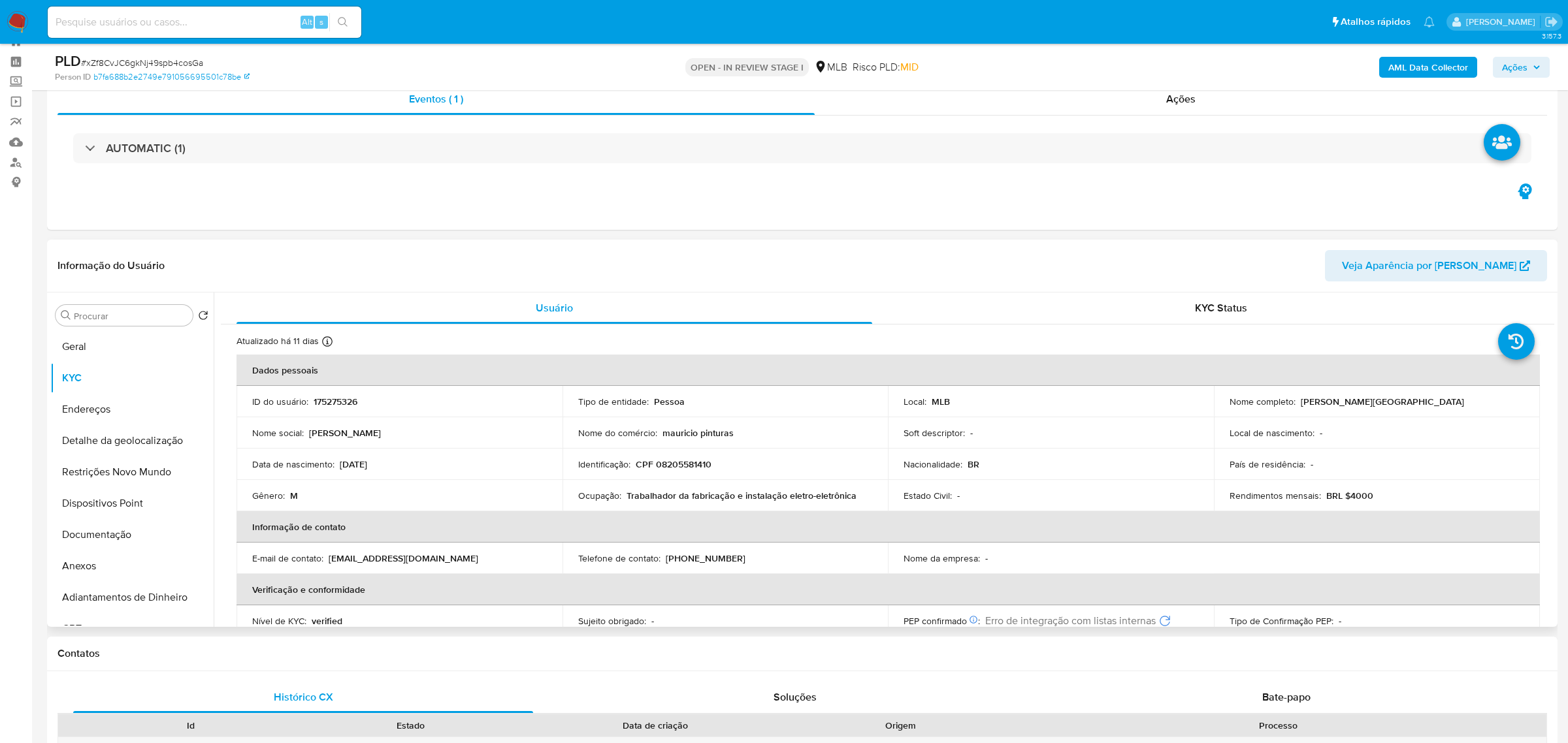
scroll to position [53, 0]
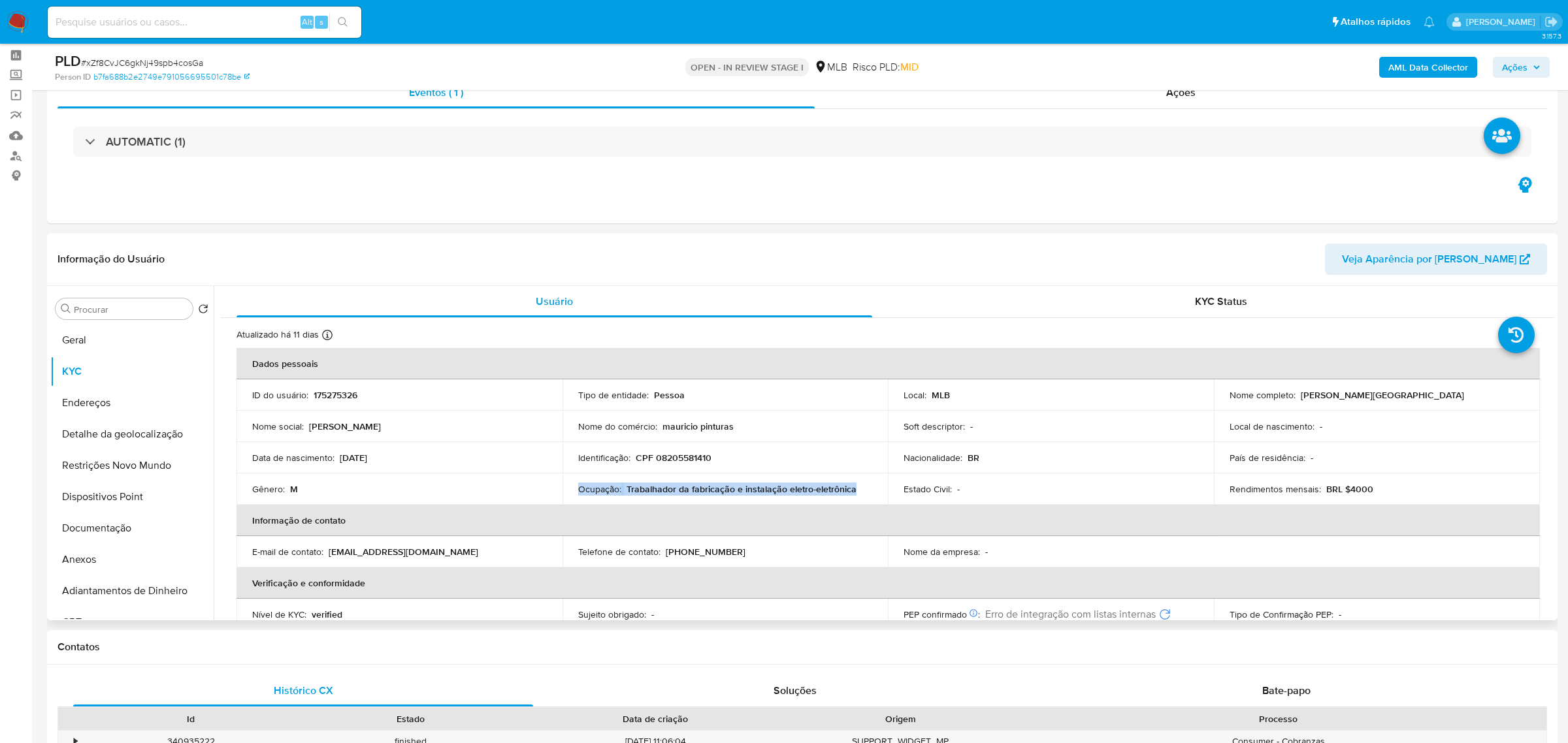
drag, startPoint x: 578, startPoint y: 487, endPoint x: 861, endPoint y: 491, distance: 283.0
click at [861, 491] on div "Ocupação : Trabalhador da fabricação e instalação eletro-eletrônica" at bounding box center [725, 488] width 295 height 11
click at [660, 255] on header "Informação do Usuário Veja Aparência por [PERSON_NAME]" at bounding box center [802, 259] width 1489 height 32
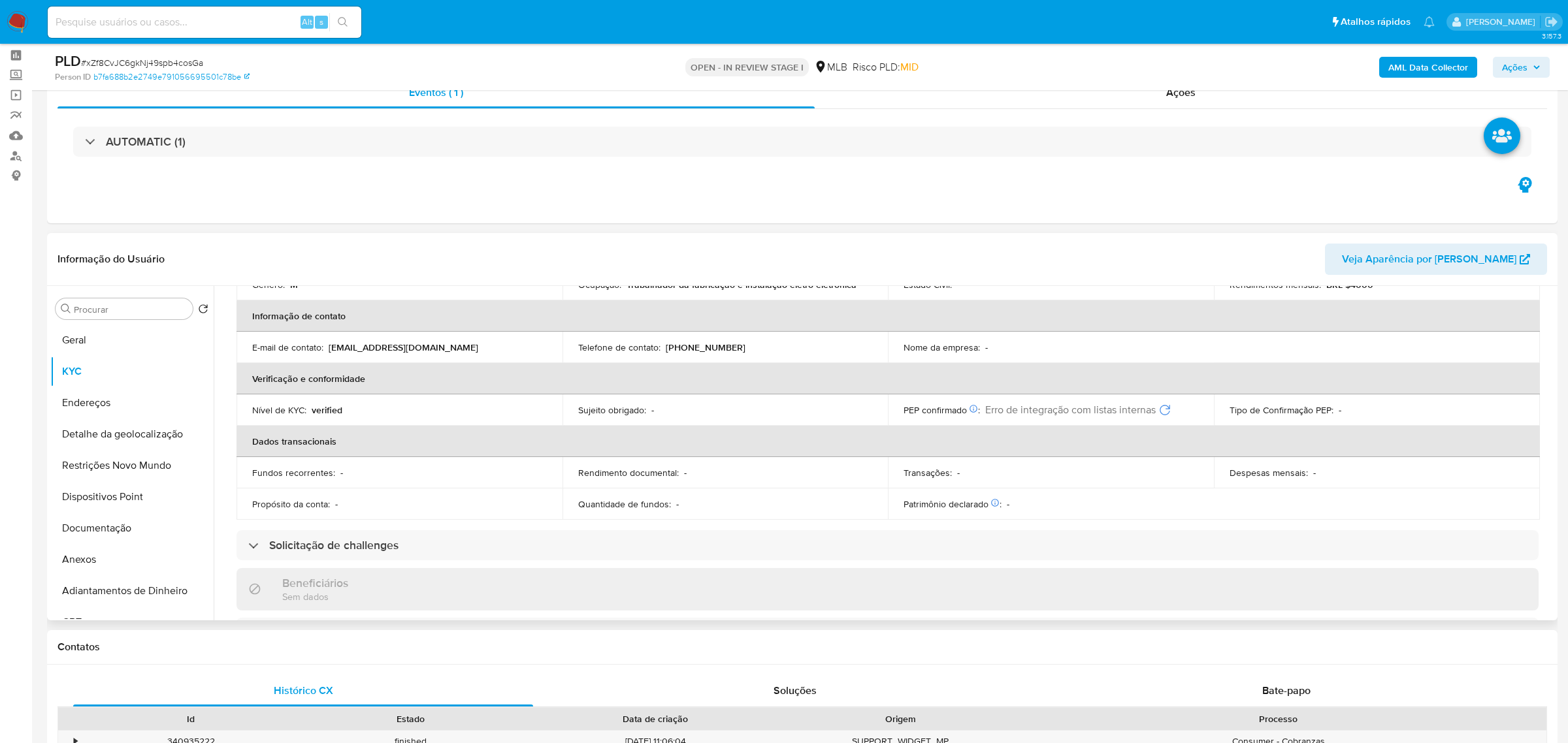
scroll to position [251, 0]
